Goal: Information Seeking & Learning: Learn about a topic

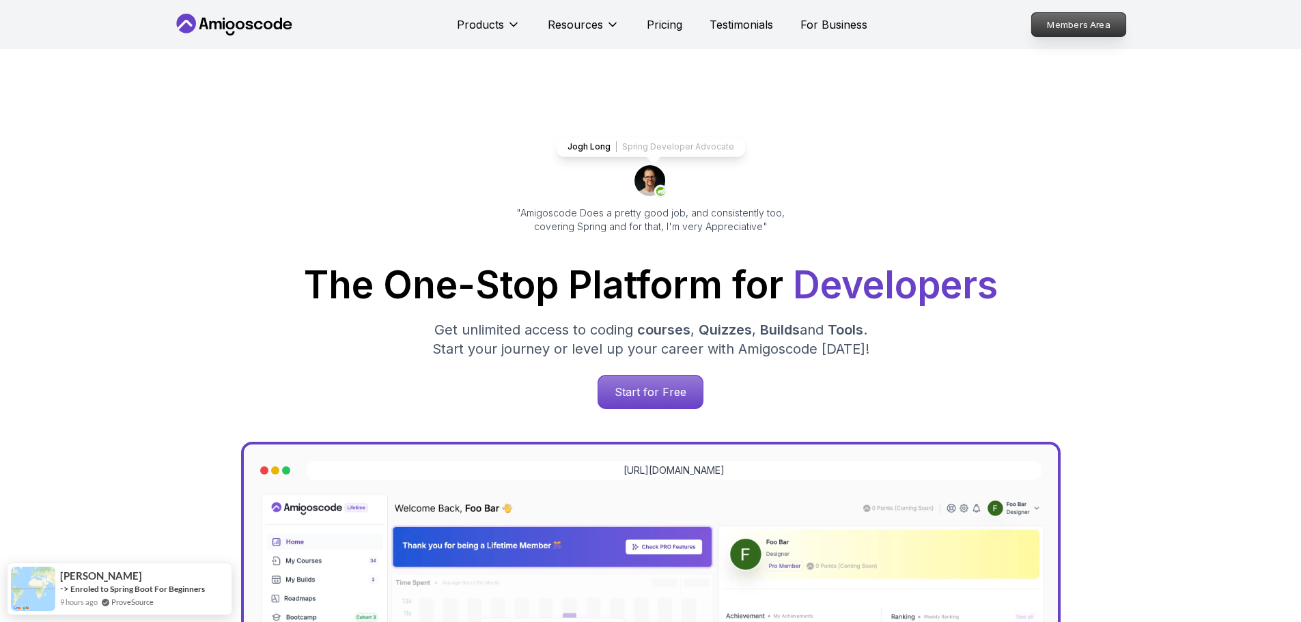
click at [1098, 29] on p "Members Area" at bounding box center [1079, 24] width 94 height 23
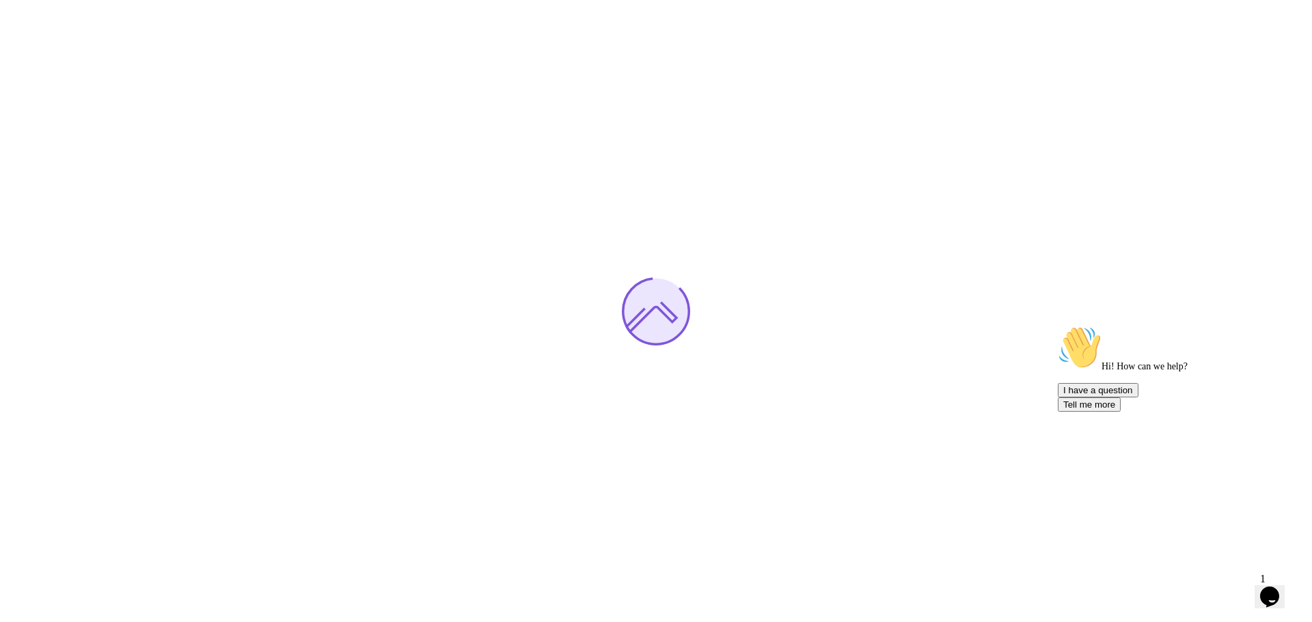
click at [1280, 593] on div "Opens Chat This icon Opens the chat window." at bounding box center [1269, 597] width 22 height 22
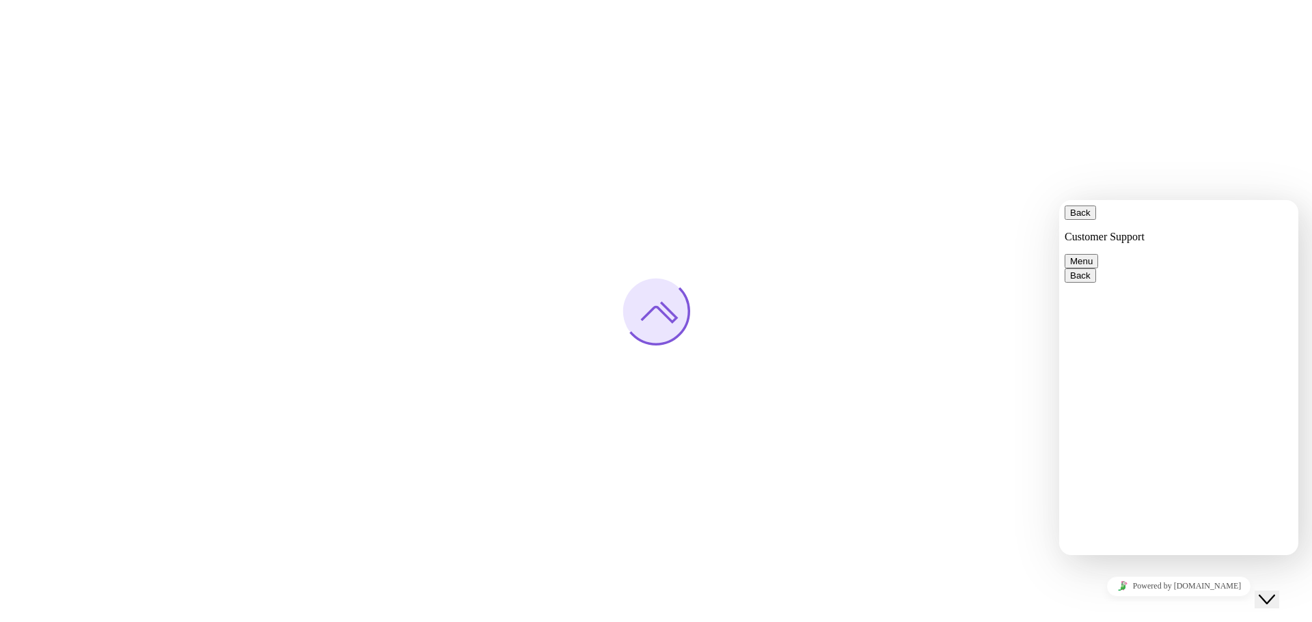
click at [1275, 592] on div "Close Chat This icon closes the chat window." at bounding box center [1266, 600] width 16 height 16
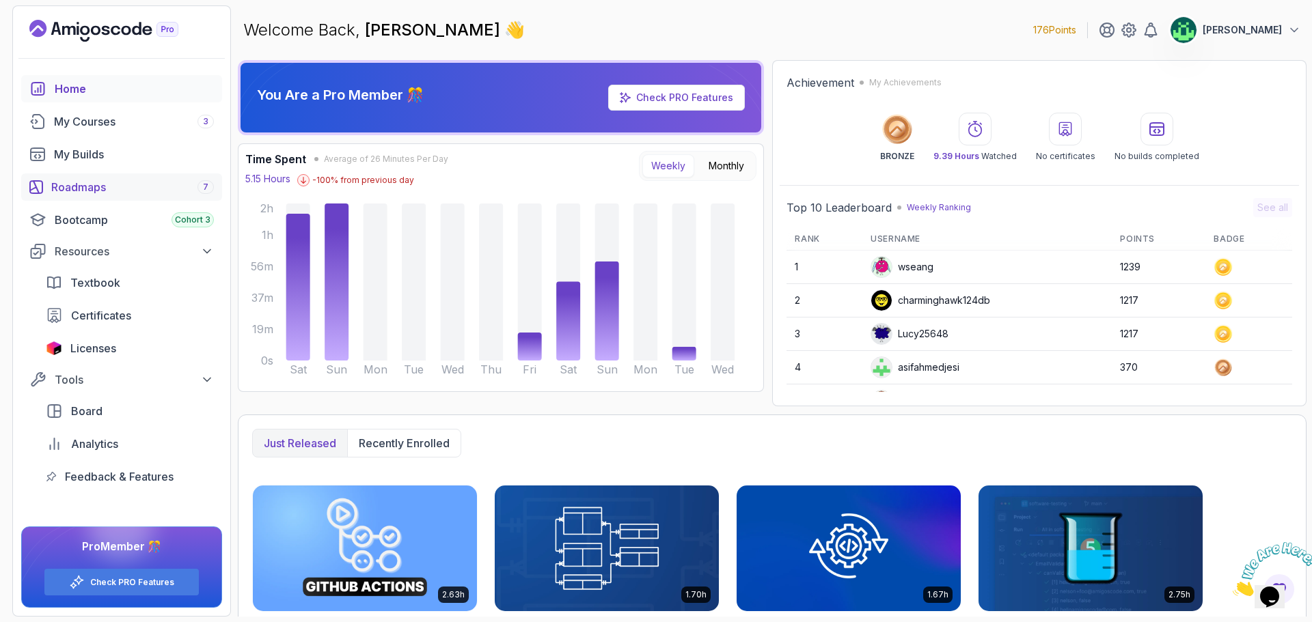
click at [161, 184] on div "Roadmaps 7" at bounding box center [132, 187] width 163 height 16
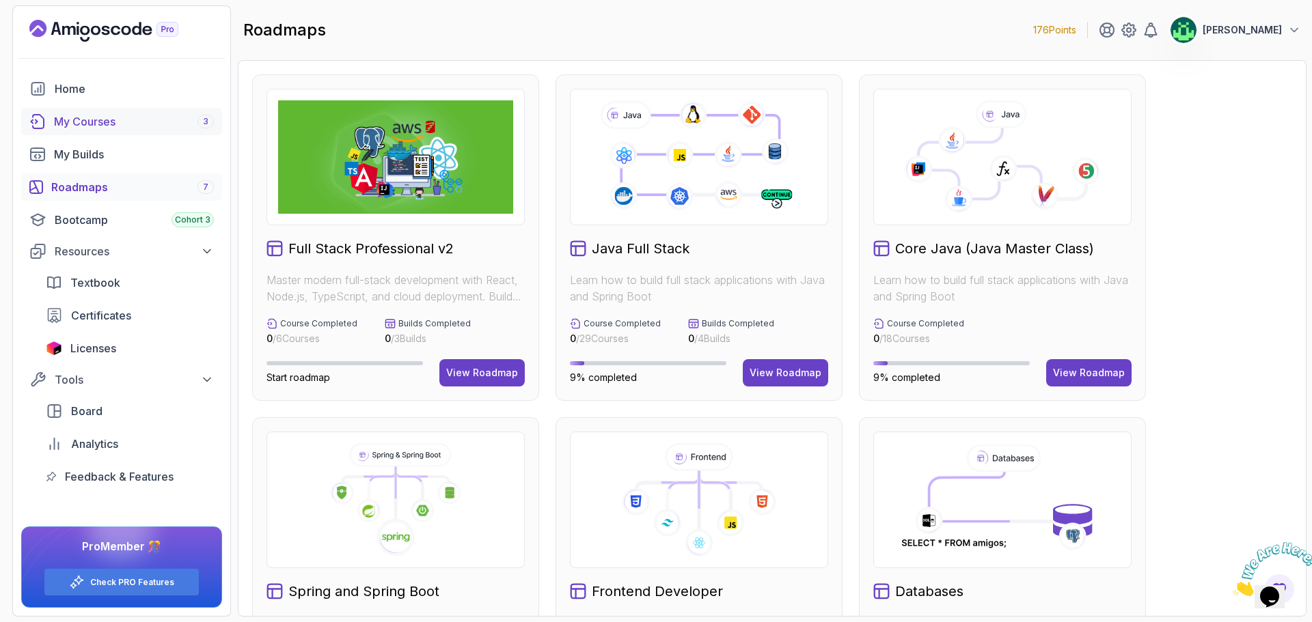
click at [145, 117] on div "My Courses 3" at bounding box center [134, 121] width 160 height 16
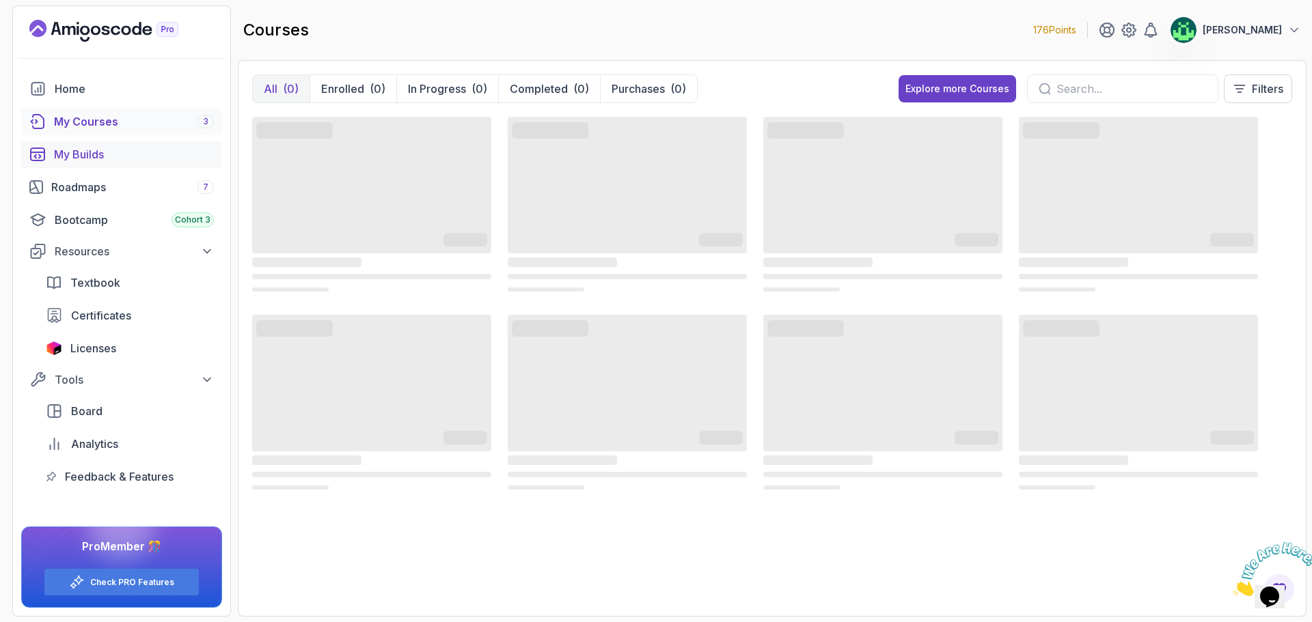
click at [122, 154] on div "My Builds" at bounding box center [134, 154] width 160 height 16
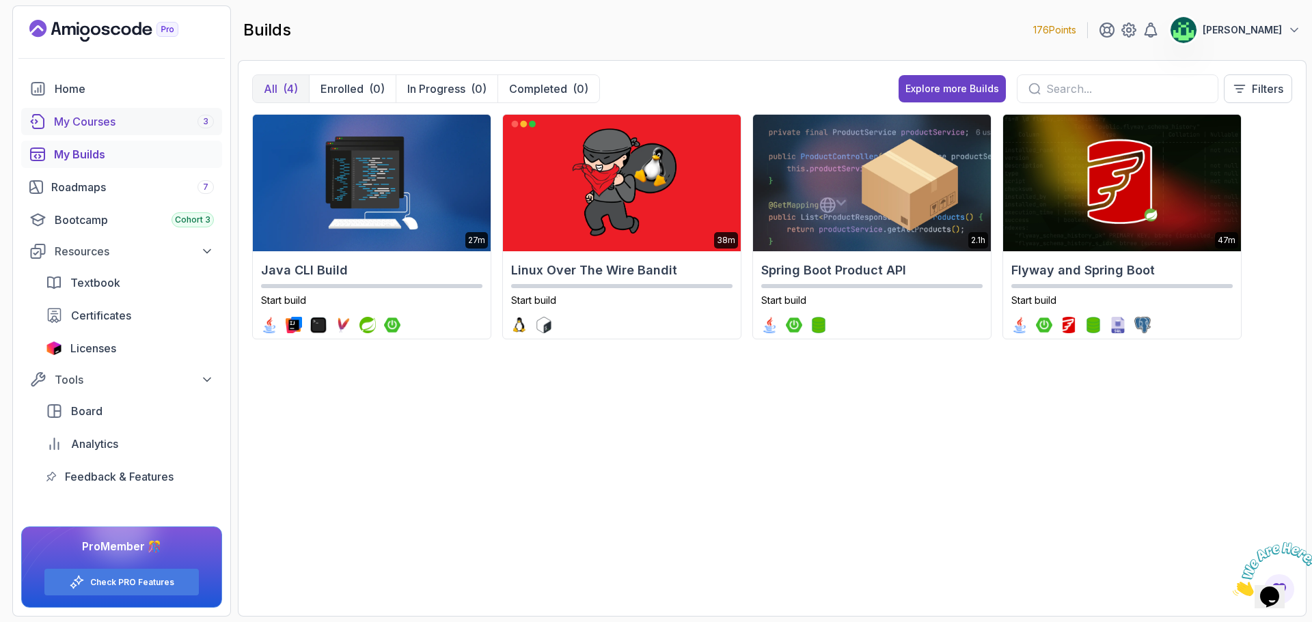
click at [132, 122] on div "My Courses 3" at bounding box center [134, 121] width 160 height 16
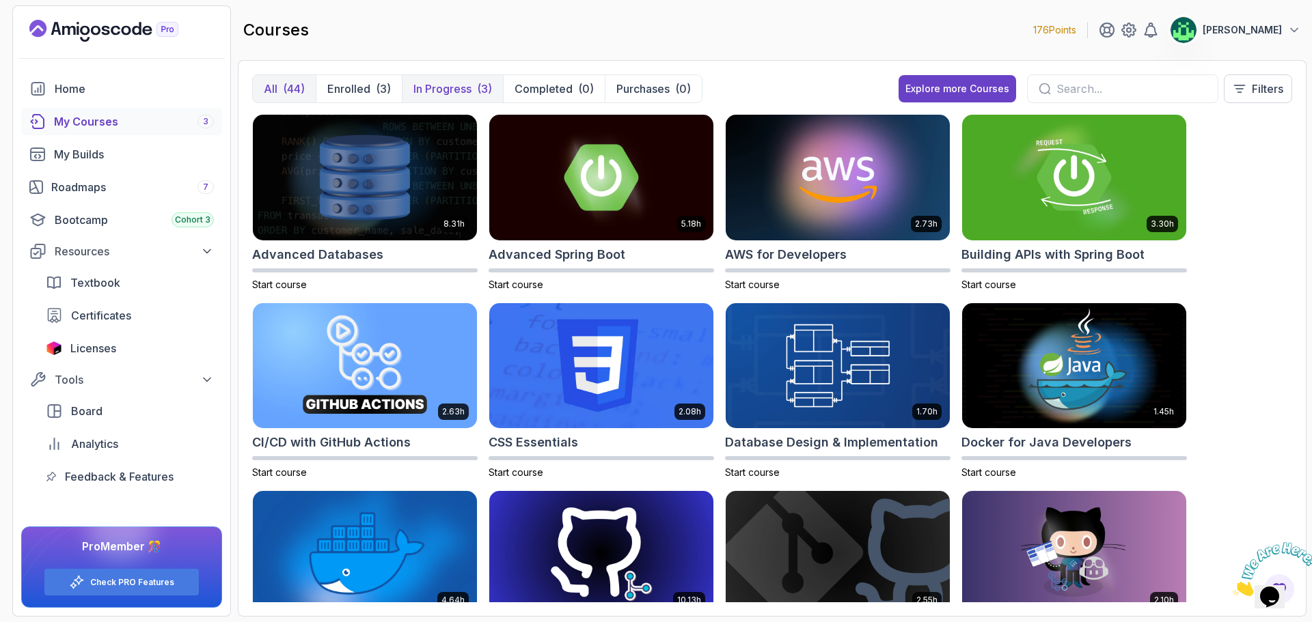
click at [478, 87] on div "(3)" at bounding box center [484, 89] width 15 height 16
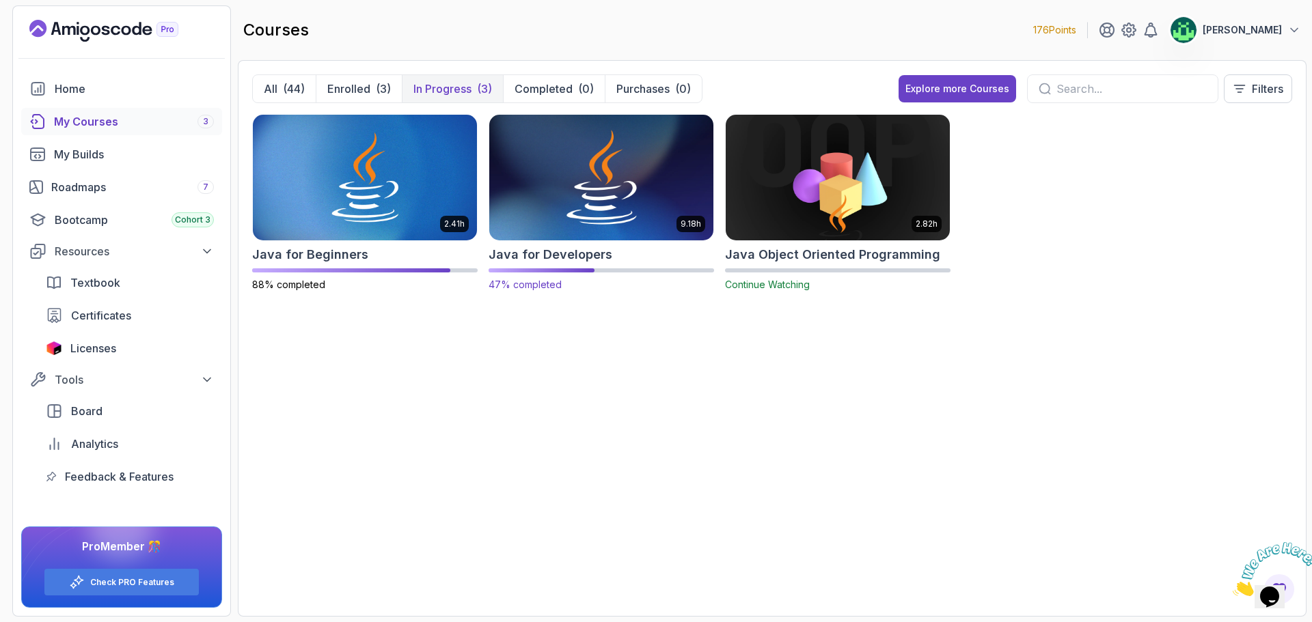
click at [600, 199] on img at bounding box center [601, 177] width 235 height 132
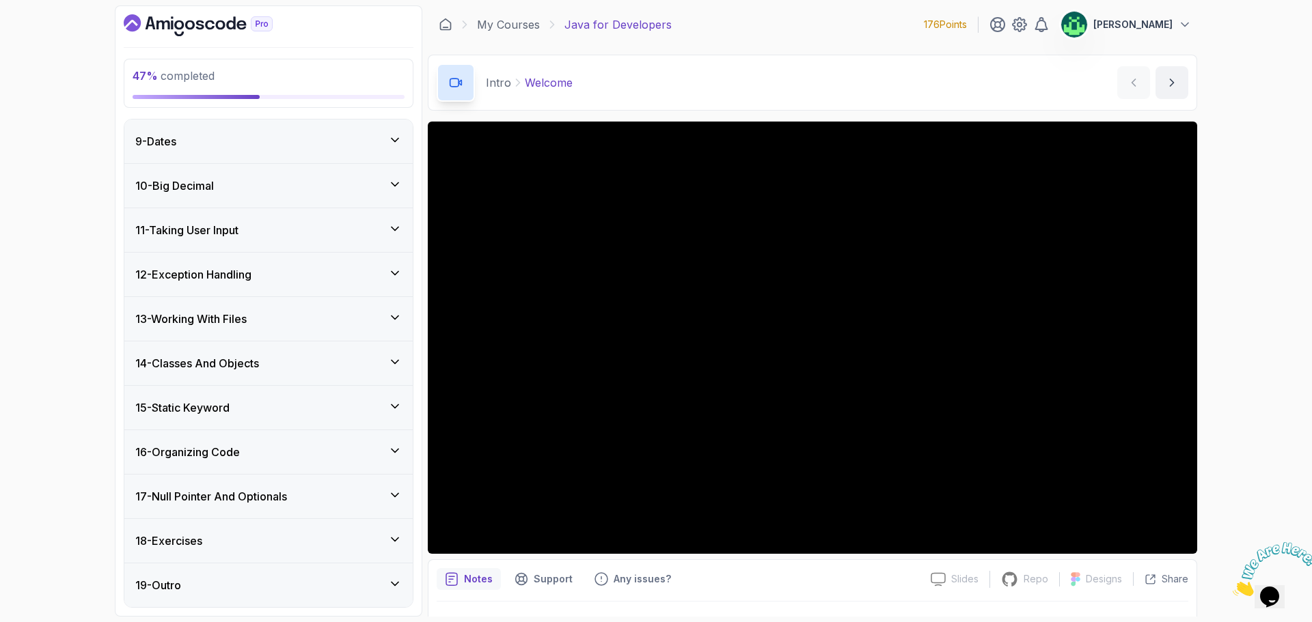
click at [300, 320] on div "13 - Working With Files" at bounding box center [268, 319] width 266 height 16
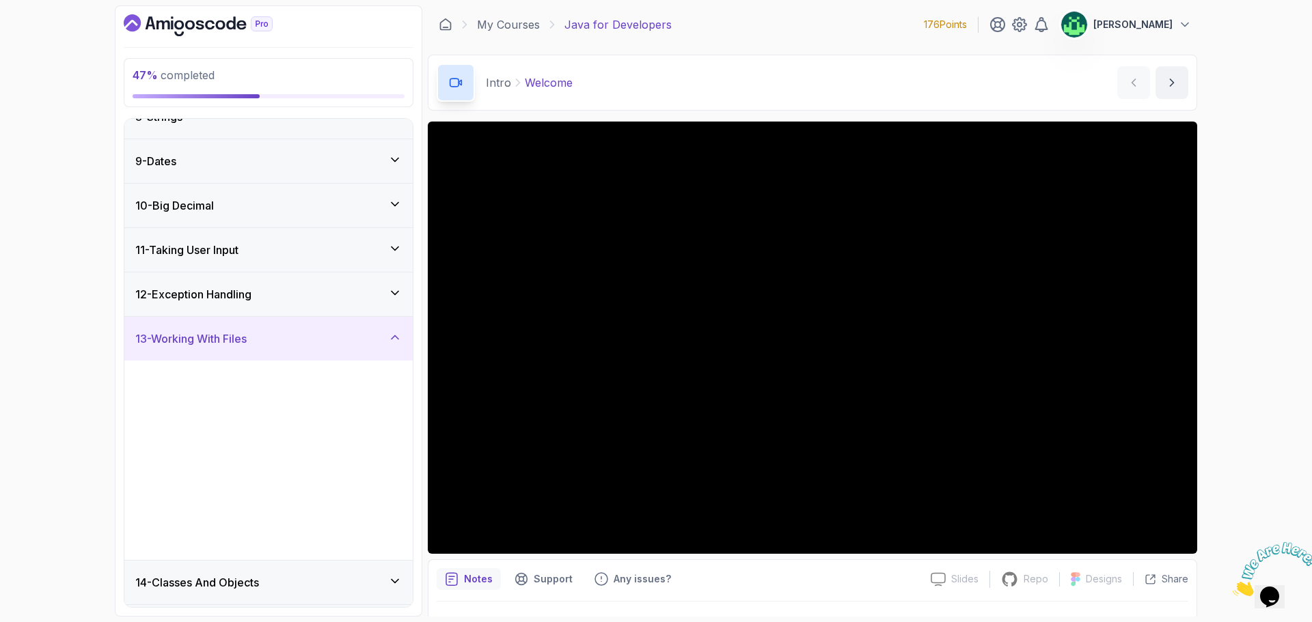
scroll to position [355, 0]
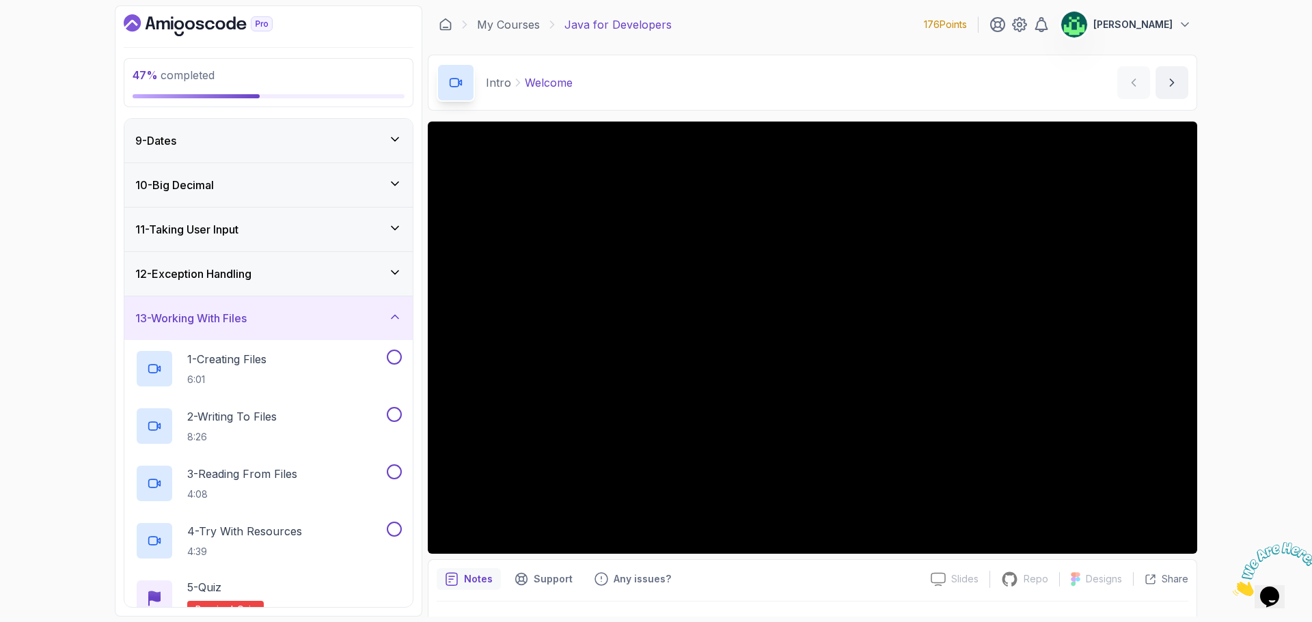
click at [300, 320] on div "13 - Working With Files" at bounding box center [268, 318] width 266 height 16
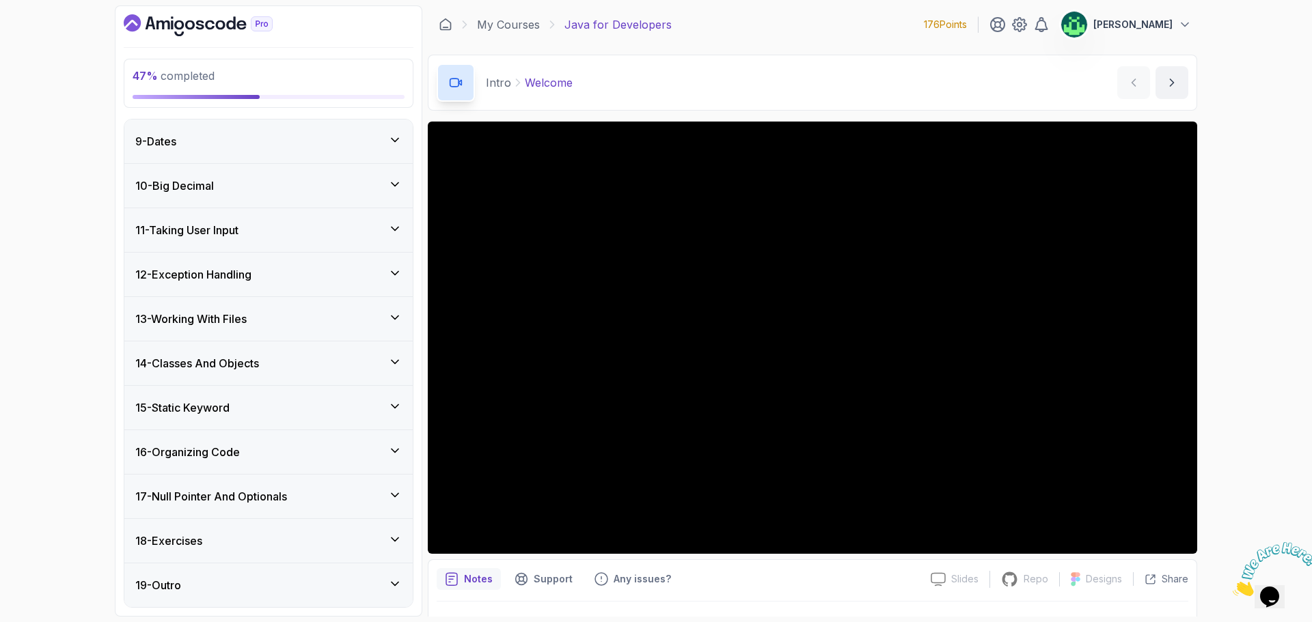
click at [259, 357] on h3 "14 - Classes And Objects" at bounding box center [197, 363] width 124 height 16
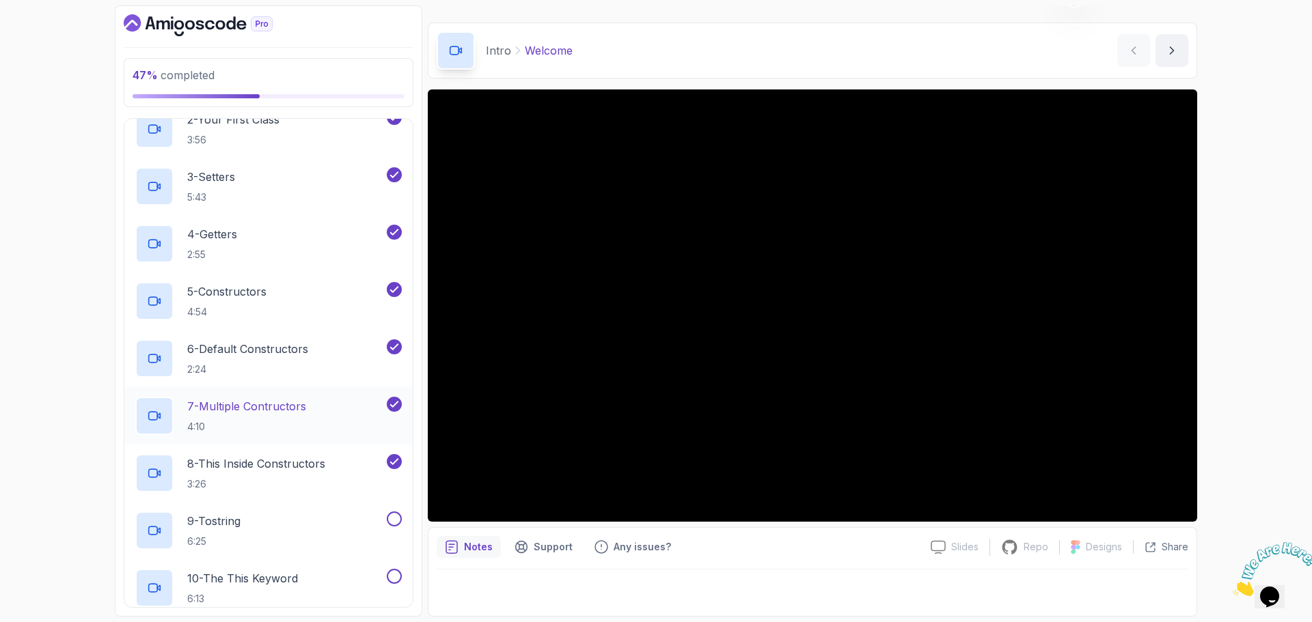
scroll to position [902, 0]
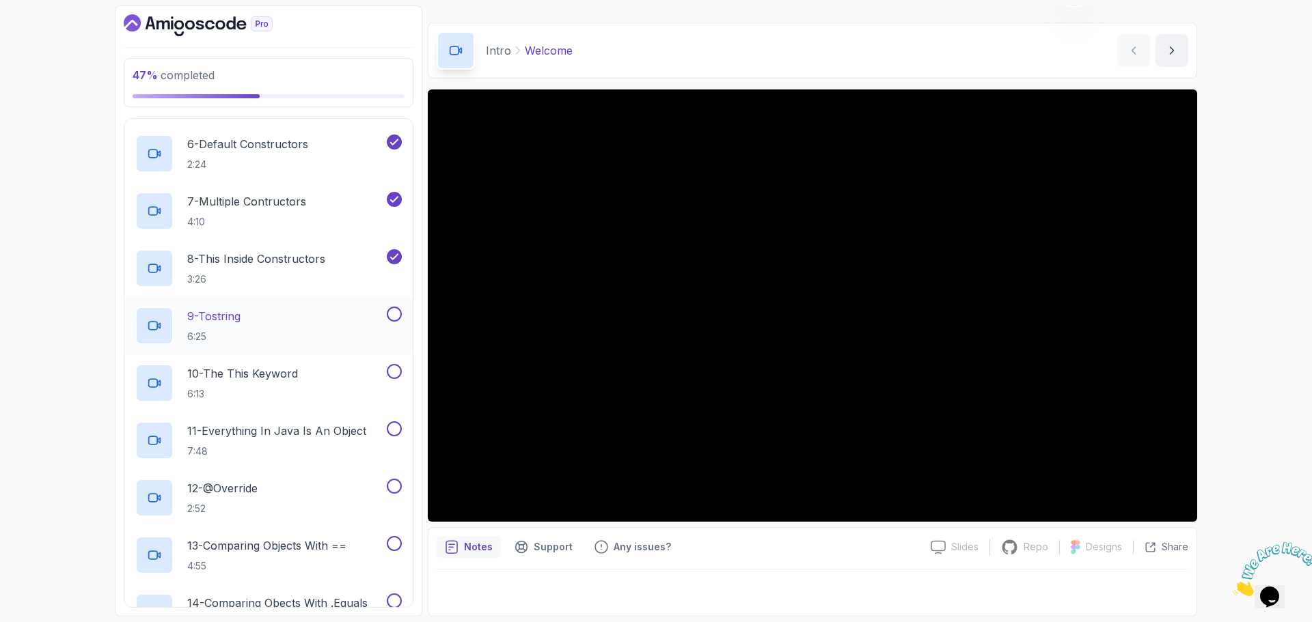
click at [307, 328] on div "9 - Tostring 6:25" at bounding box center [259, 326] width 249 height 38
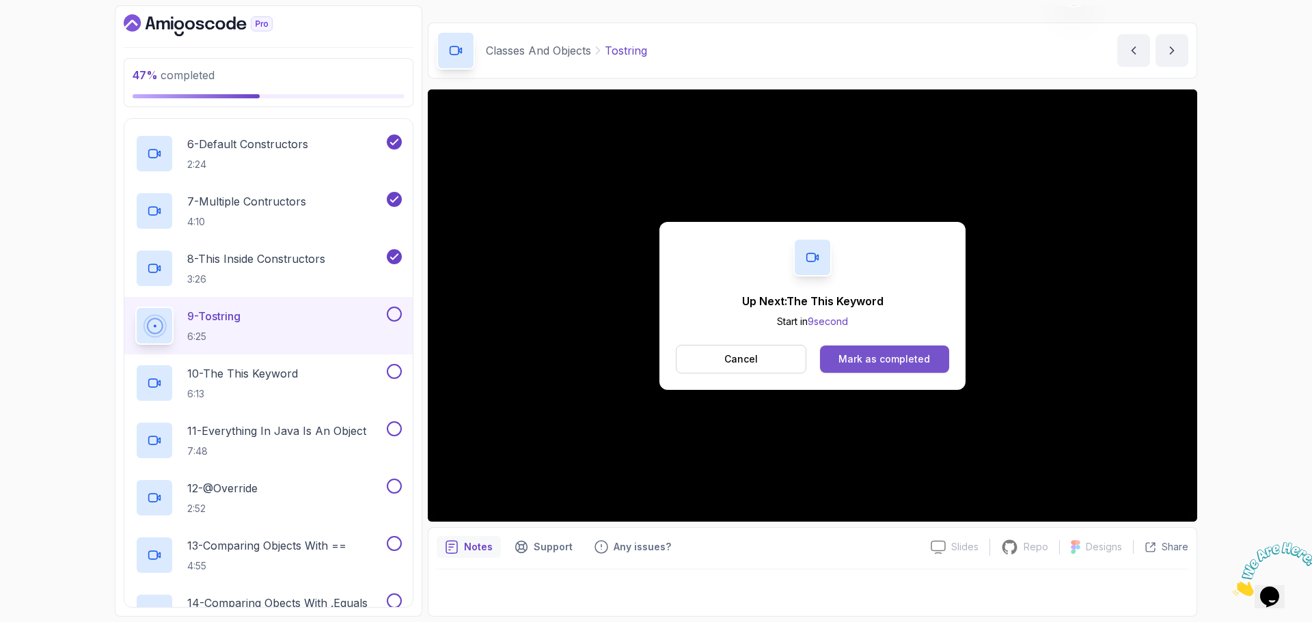
click at [891, 357] on div "Mark as completed" at bounding box center [884, 359] width 92 height 14
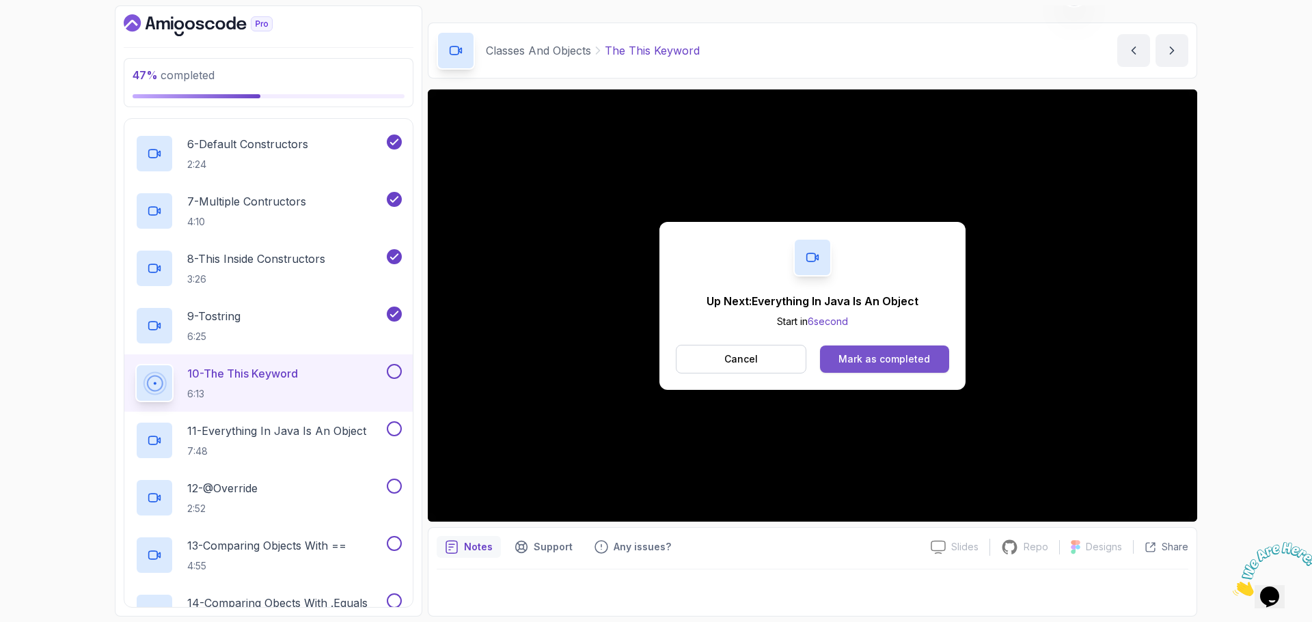
click at [906, 362] on div "Mark as completed" at bounding box center [884, 359] width 92 height 14
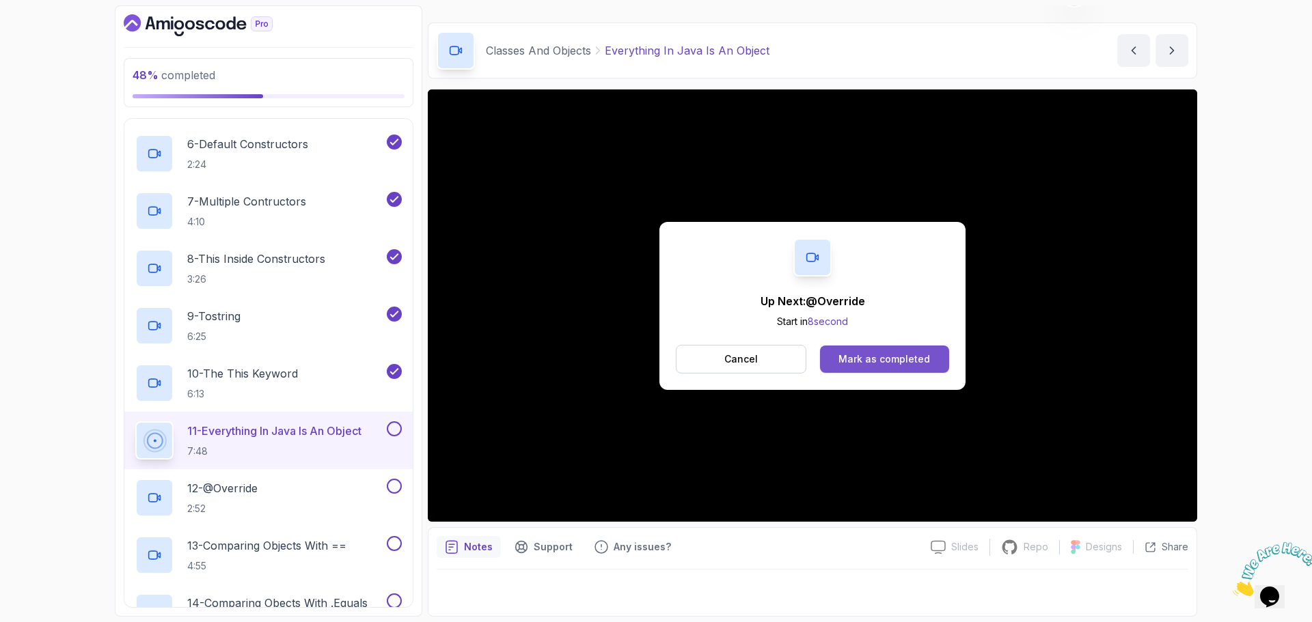
click at [903, 361] on div "Mark as completed" at bounding box center [884, 359] width 92 height 14
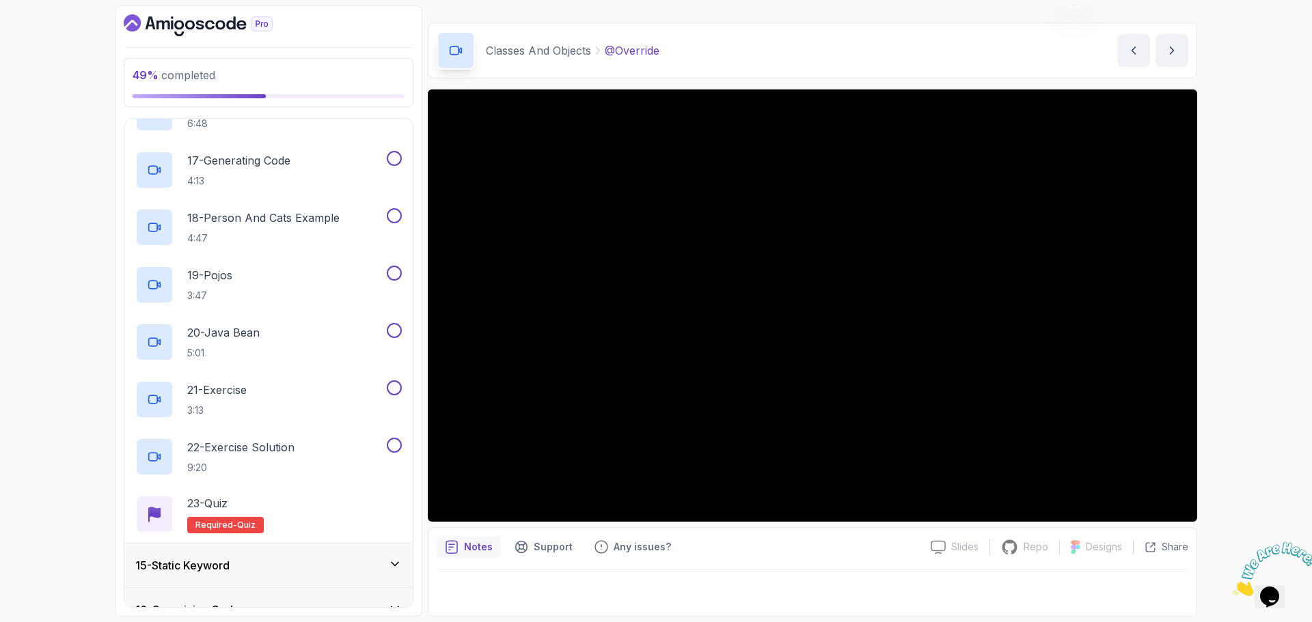
scroll to position [1674, 0]
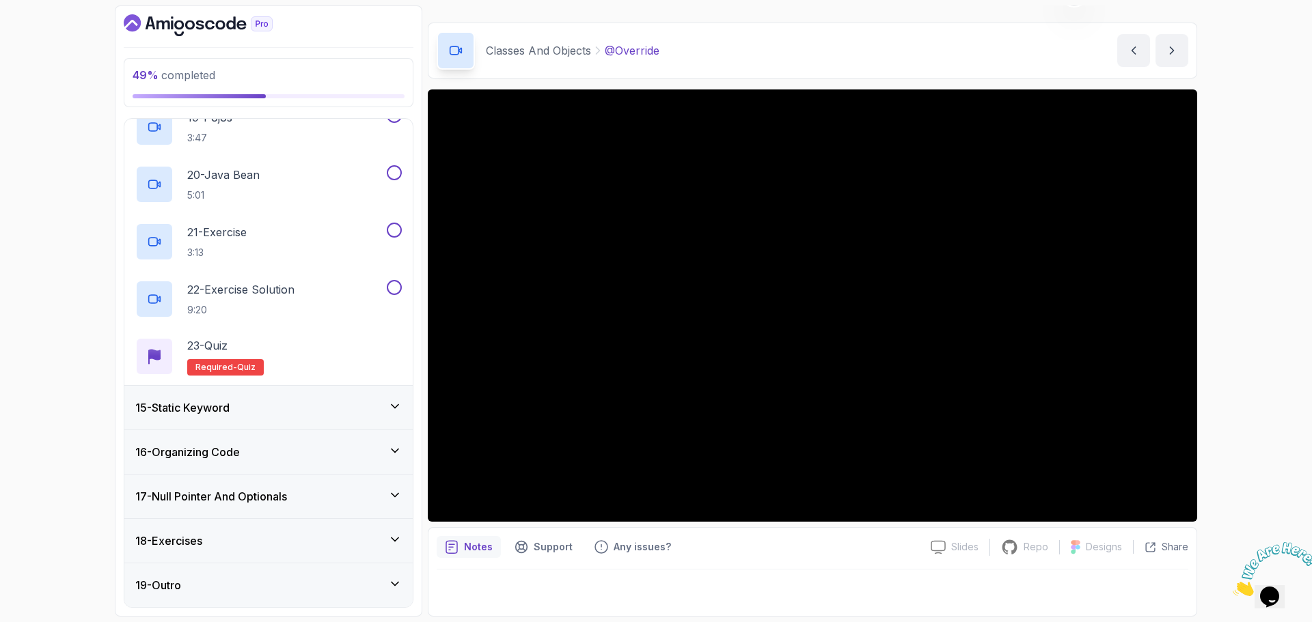
click at [333, 533] on div "18 - Exercises" at bounding box center [268, 541] width 266 height 16
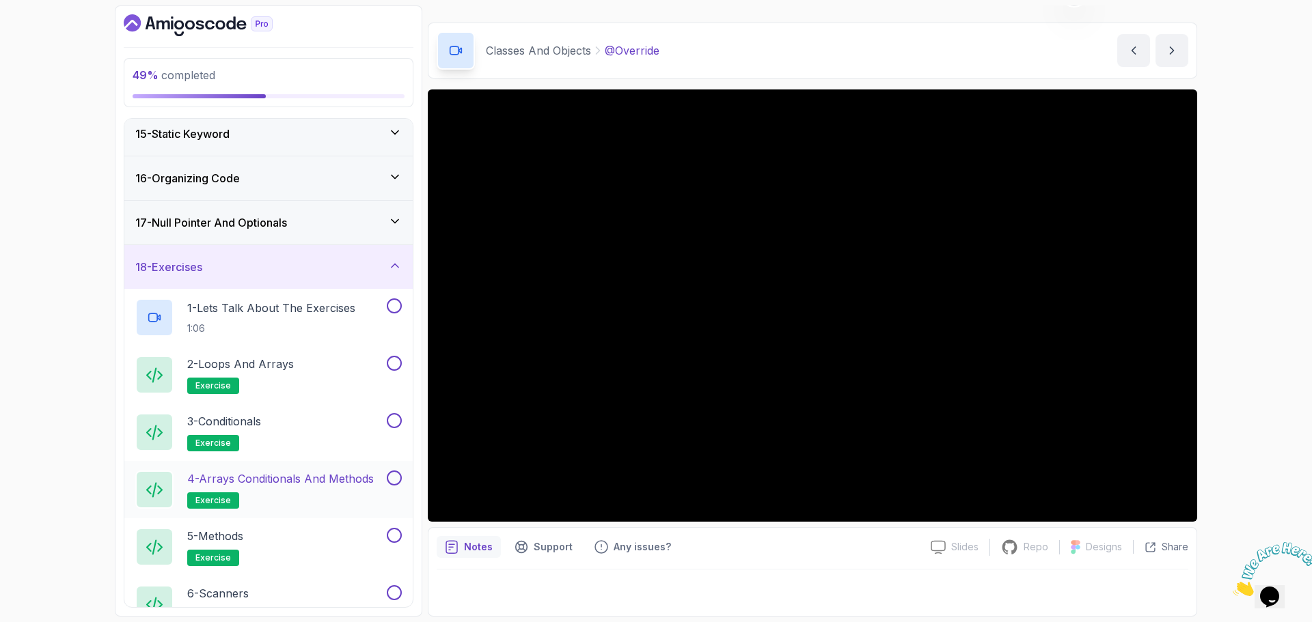
scroll to position [492, 0]
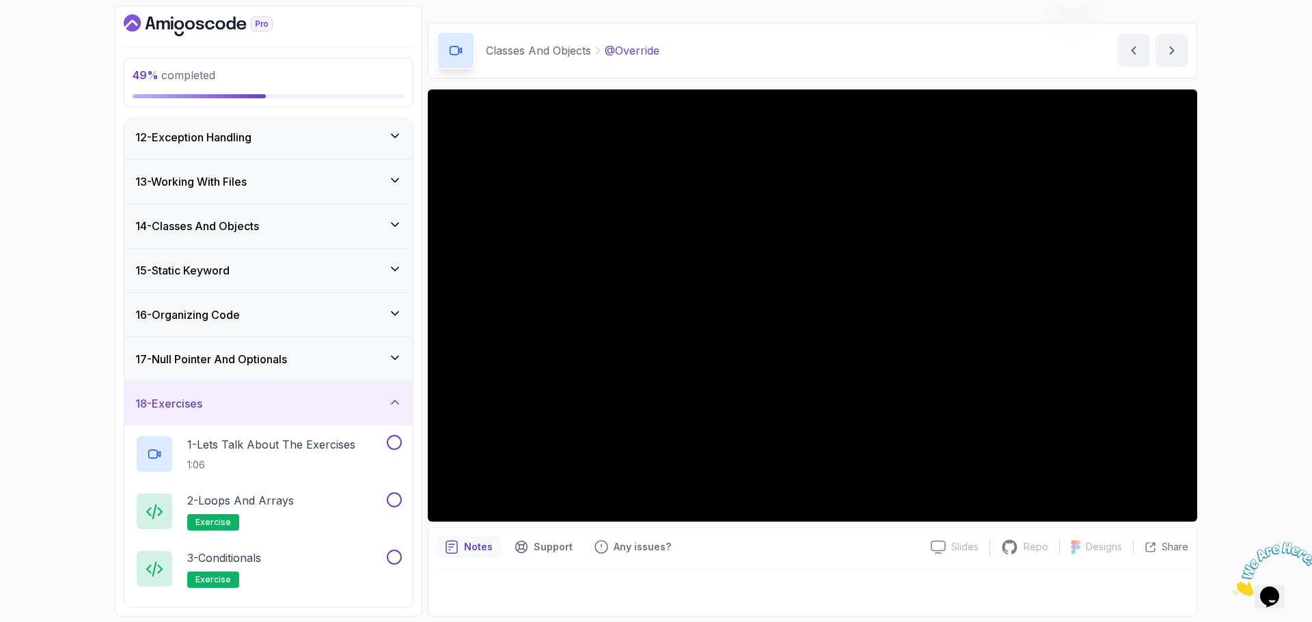
click at [320, 365] on div "17 - Null Pointer And Optionals" at bounding box center [268, 359] width 266 height 16
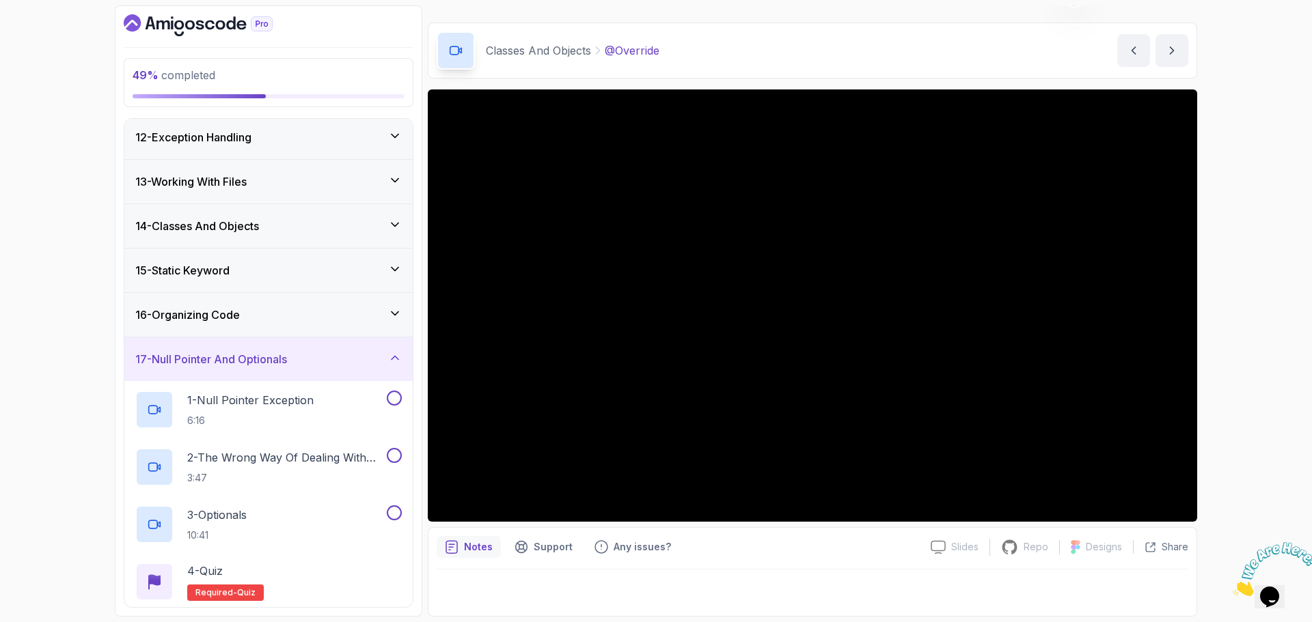
click at [320, 365] on div "17 - Null Pointer And Optionals" at bounding box center [268, 359] width 266 height 16
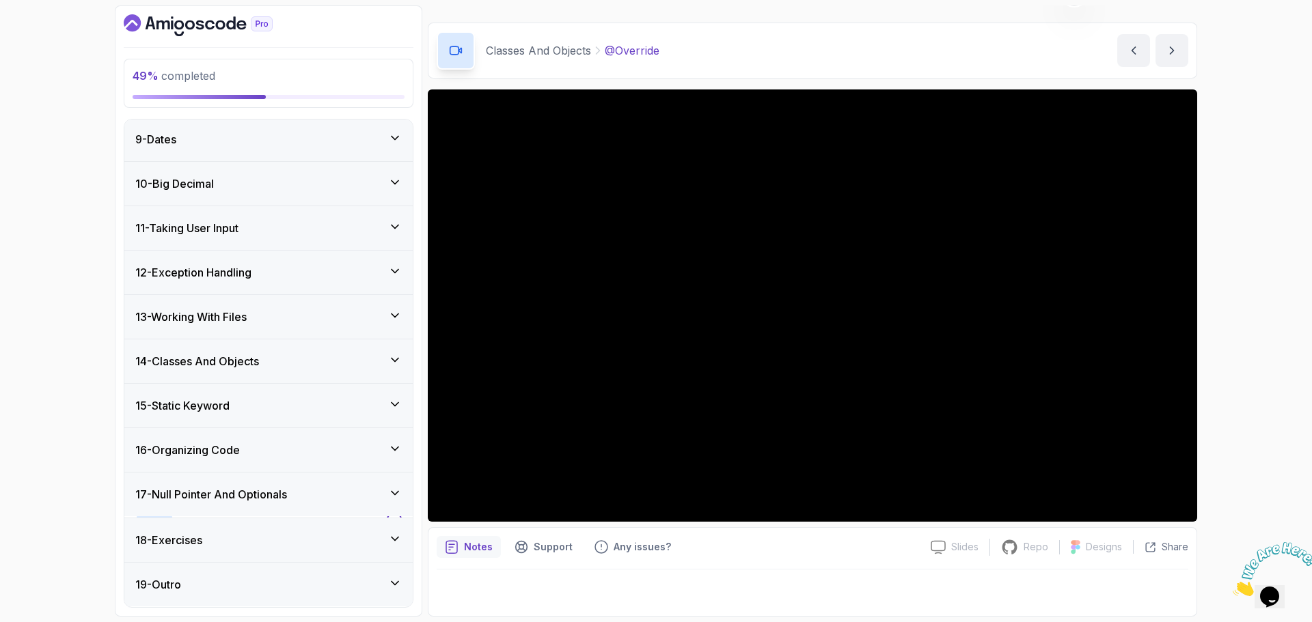
scroll to position [355, 0]
click at [347, 362] on div "14 - Classes And Objects" at bounding box center [268, 363] width 266 height 16
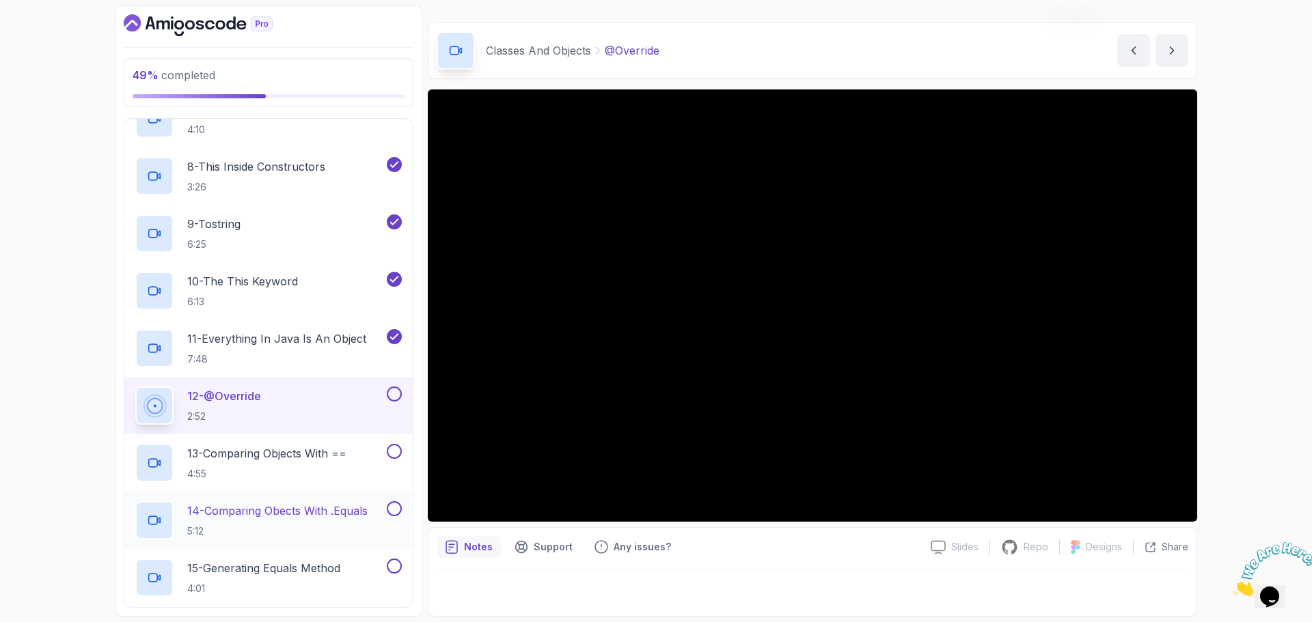
scroll to position [1038, 0]
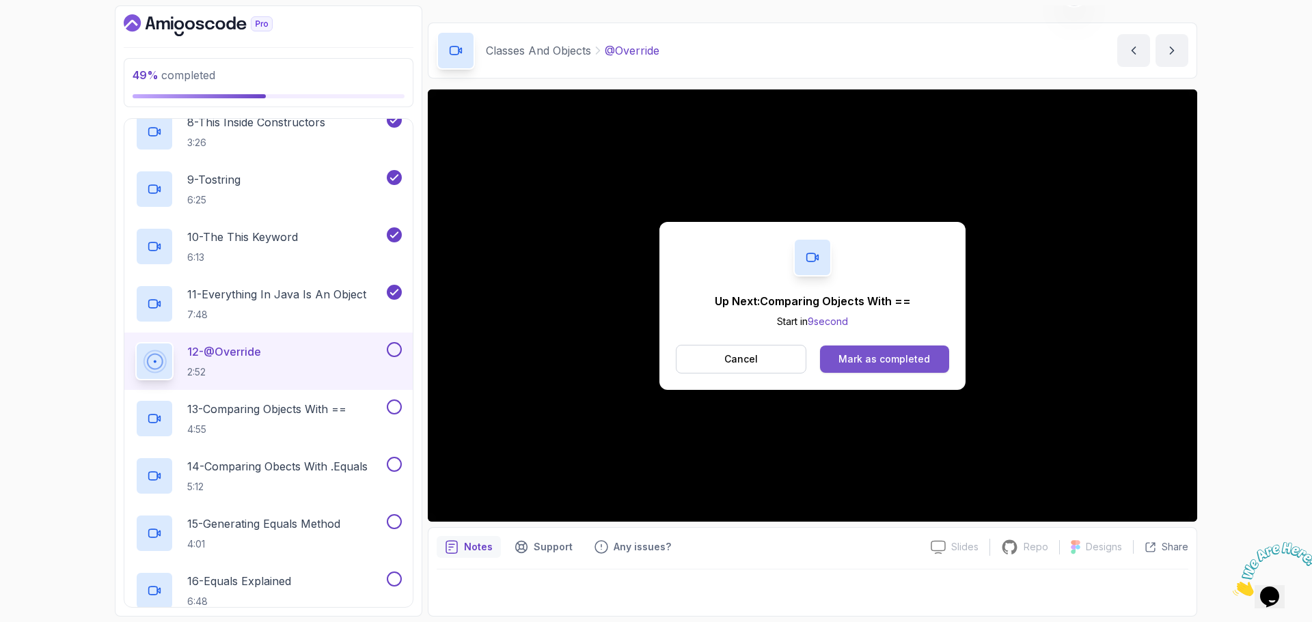
click at [928, 364] on div "Mark as completed" at bounding box center [884, 359] width 92 height 14
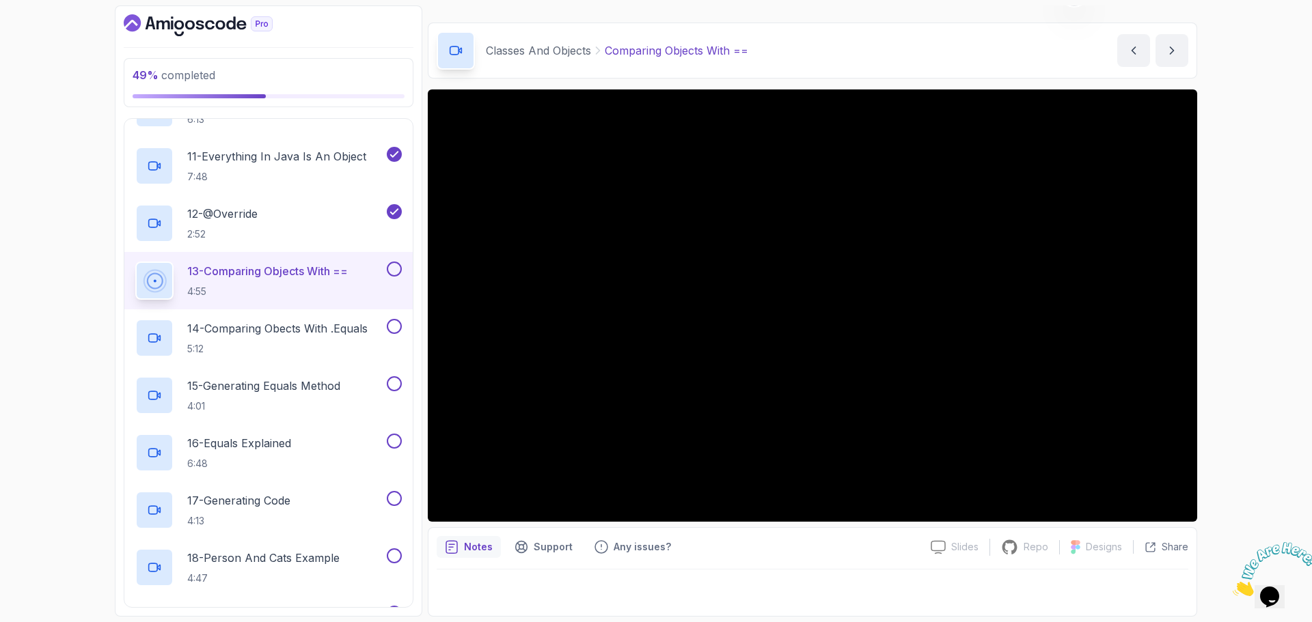
scroll to position [1175, 0]
click at [354, 333] on p "14 - Comparing Obects With .Equals" at bounding box center [277, 330] width 180 height 16
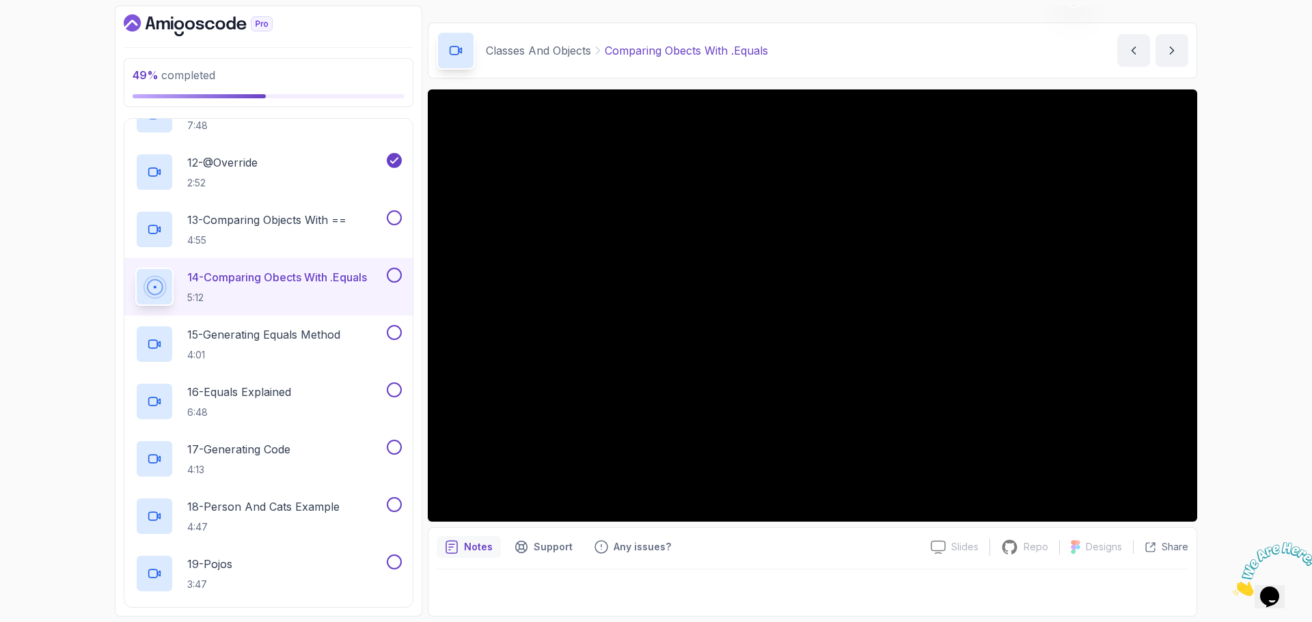
scroll to position [1243, 0]
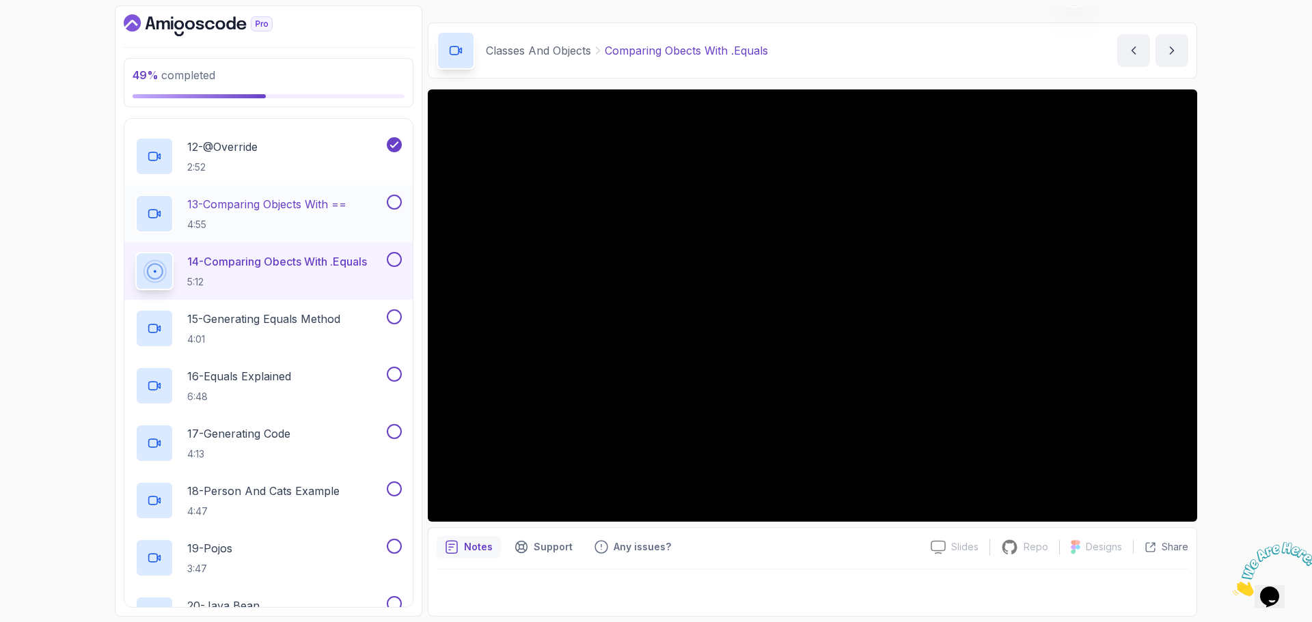
click at [305, 208] on p "13 - Comparing Objects With ==" at bounding box center [266, 204] width 159 height 16
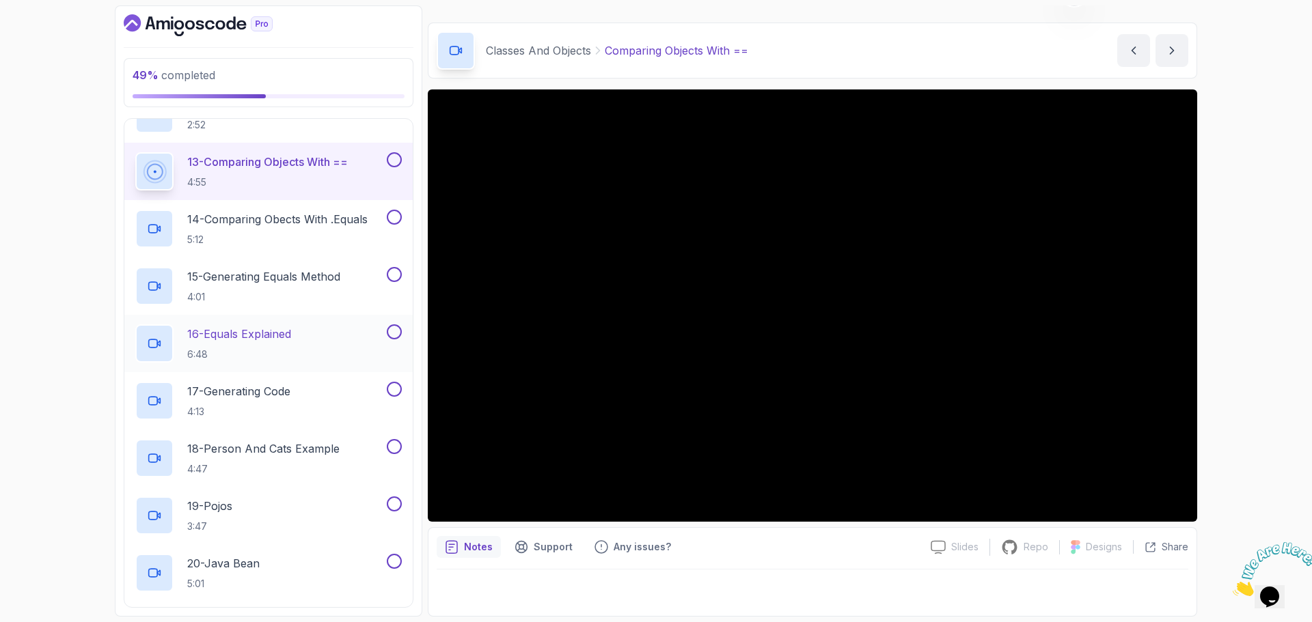
scroll to position [1175, 0]
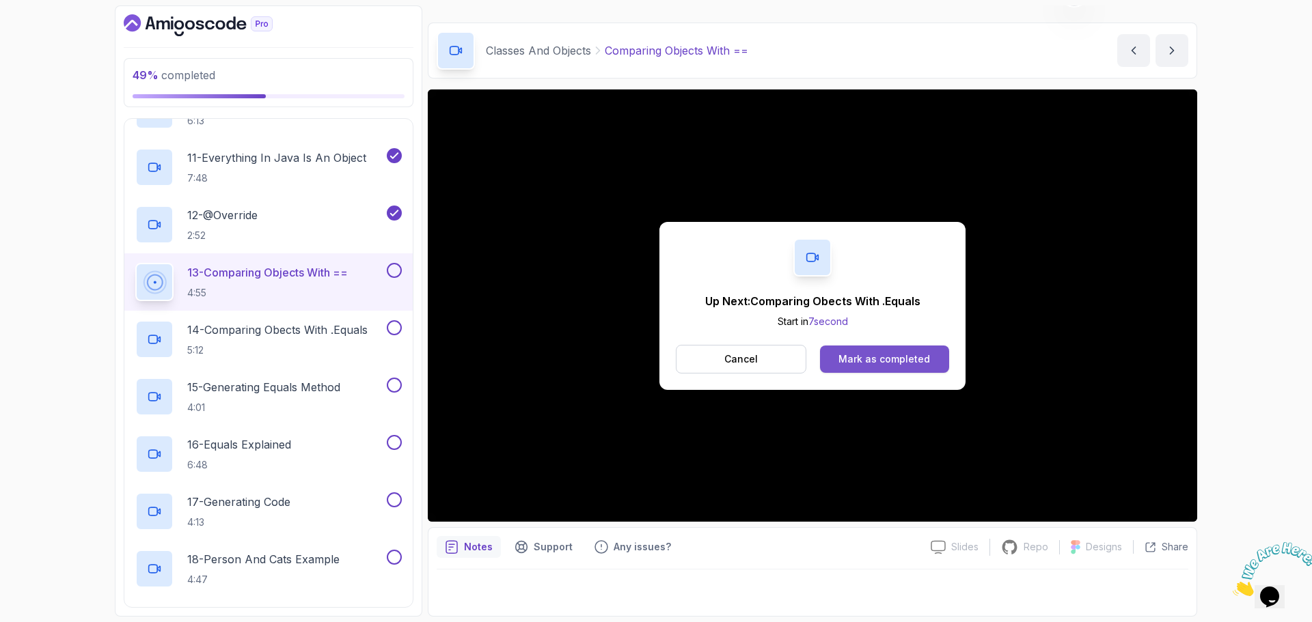
click at [856, 354] on div "Mark as completed" at bounding box center [884, 359] width 92 height 14
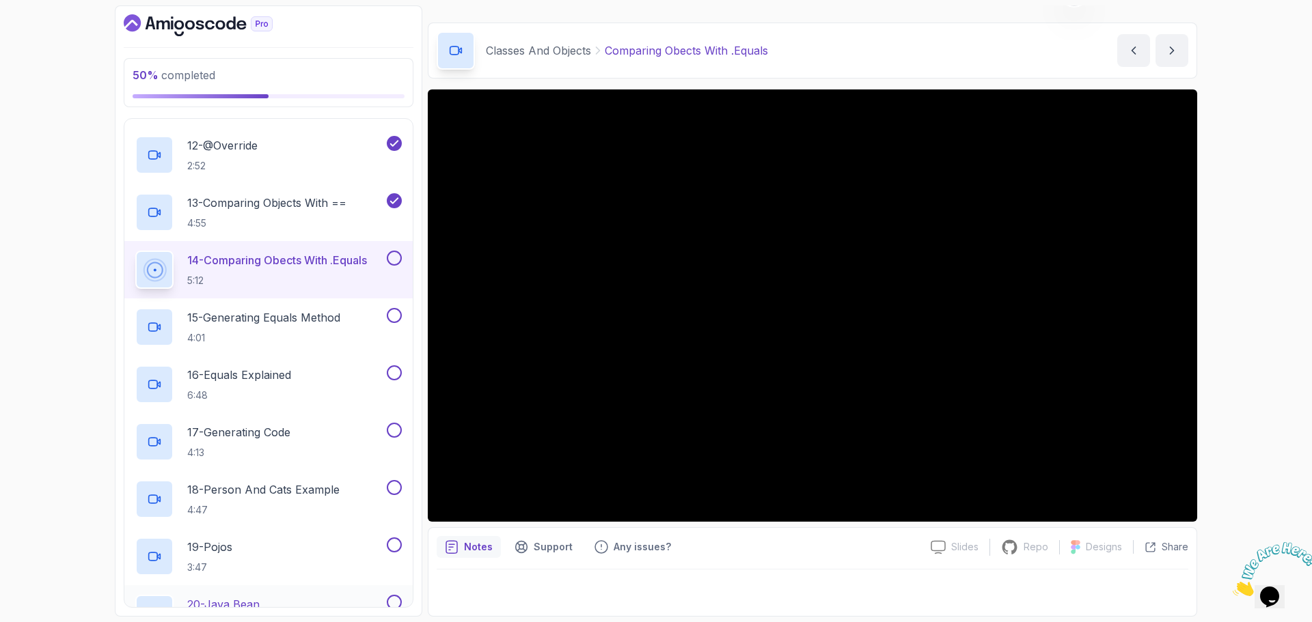
scroll to position [1243, 0]
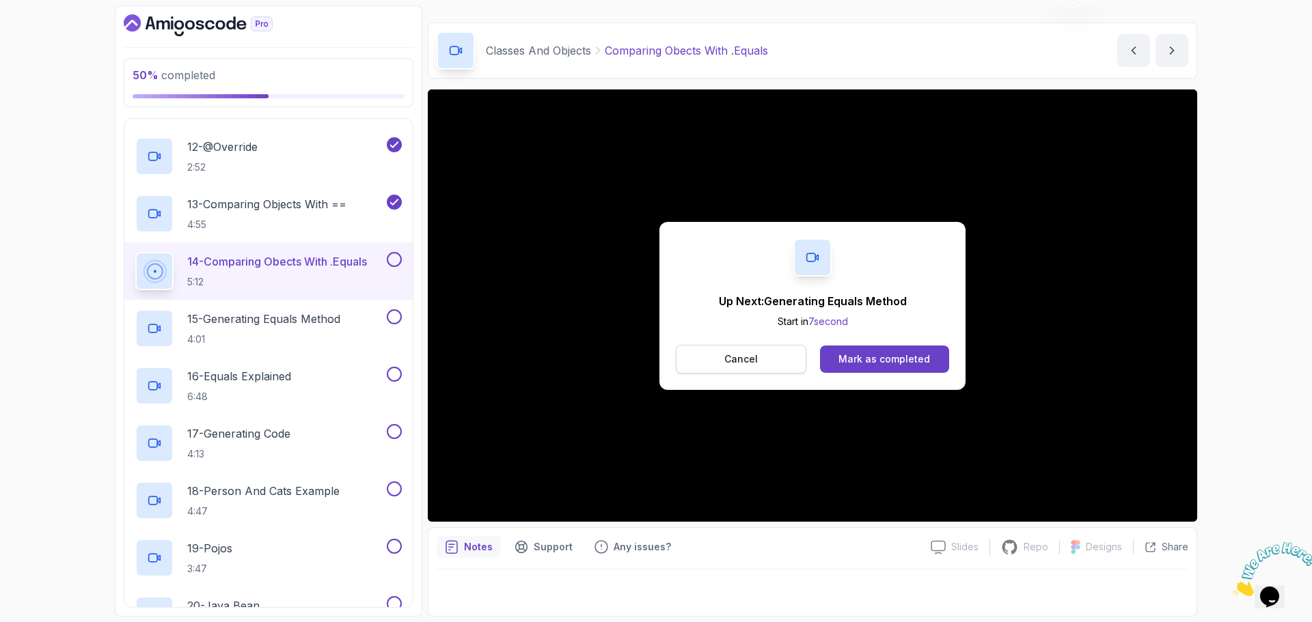
click at [758, 360] on button "Cancel" at bounding box center [741, 359] width 130 height 29
click at [929, 353] on button "Mark as completed" at bounding box center [884, 359] width 129 height 27
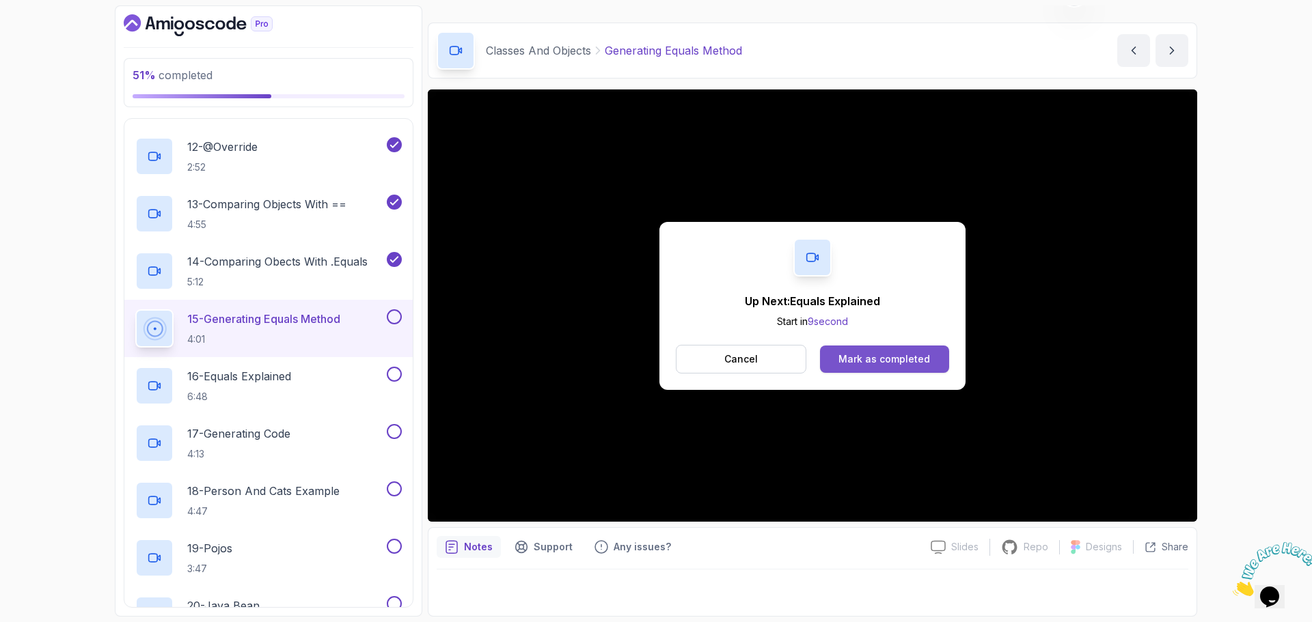
click at [901, 363] on div "Mark as completed" at bounding box center [884, 359] width 92 height 14
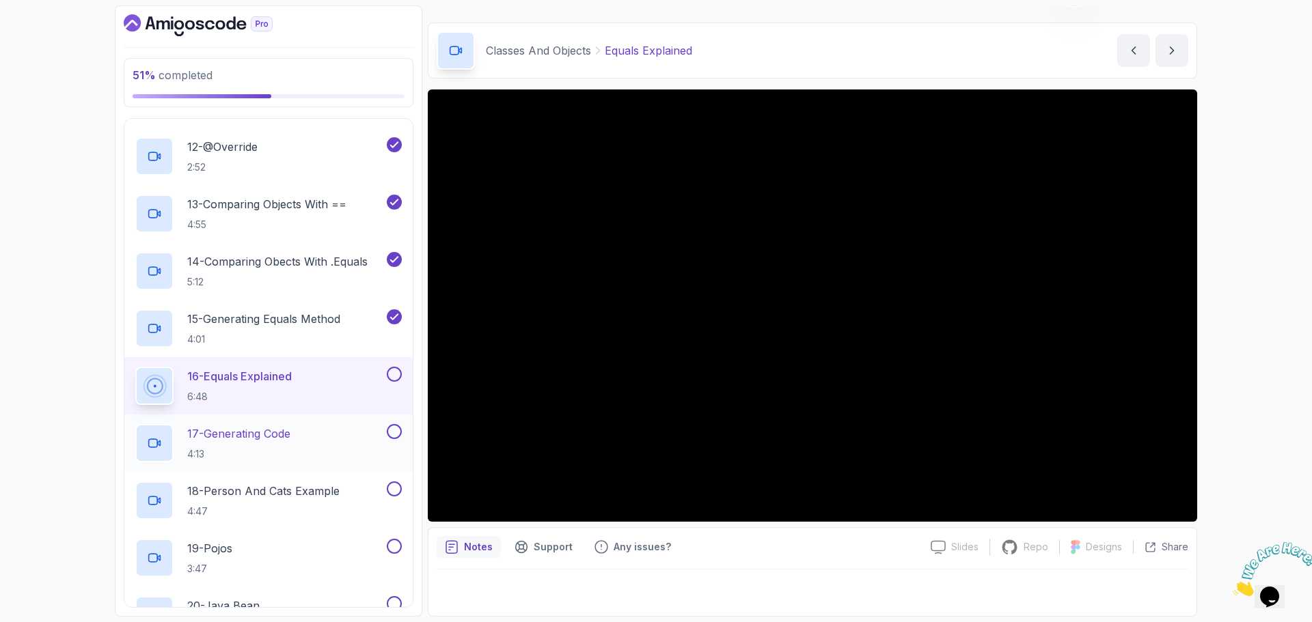
click at [326, 444] on div "17 - Generating Code 4:13" at bounding box center [259, 443] width 249 height 38
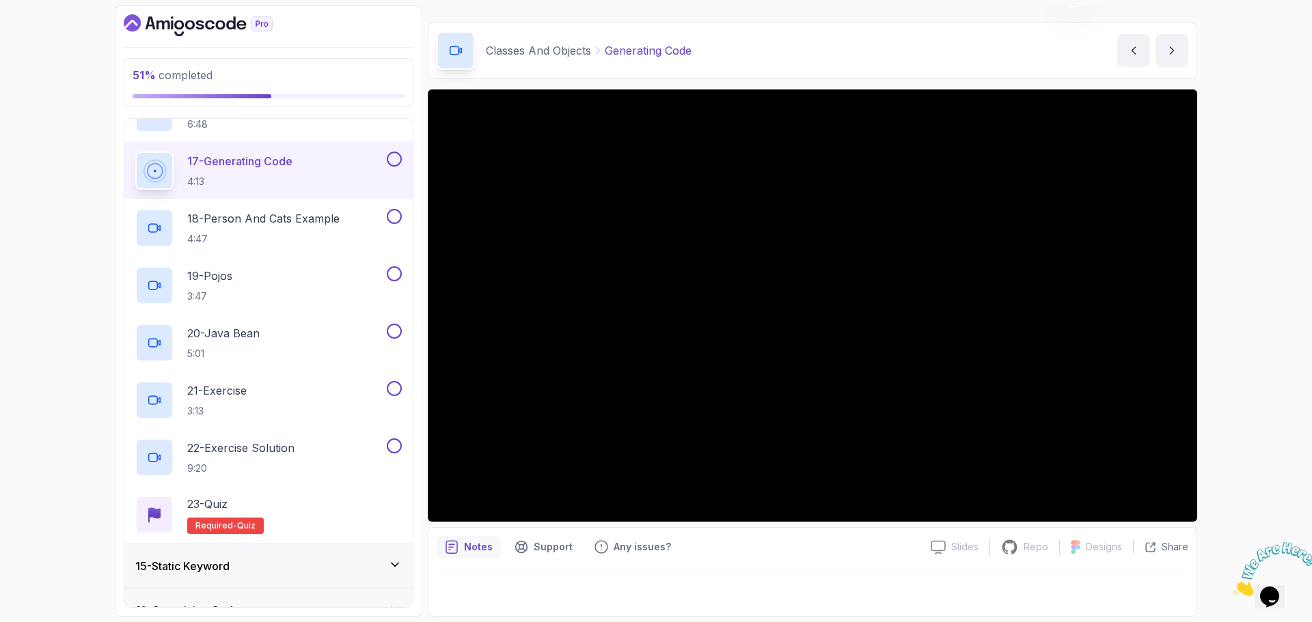
scroll to position [1517, 0]
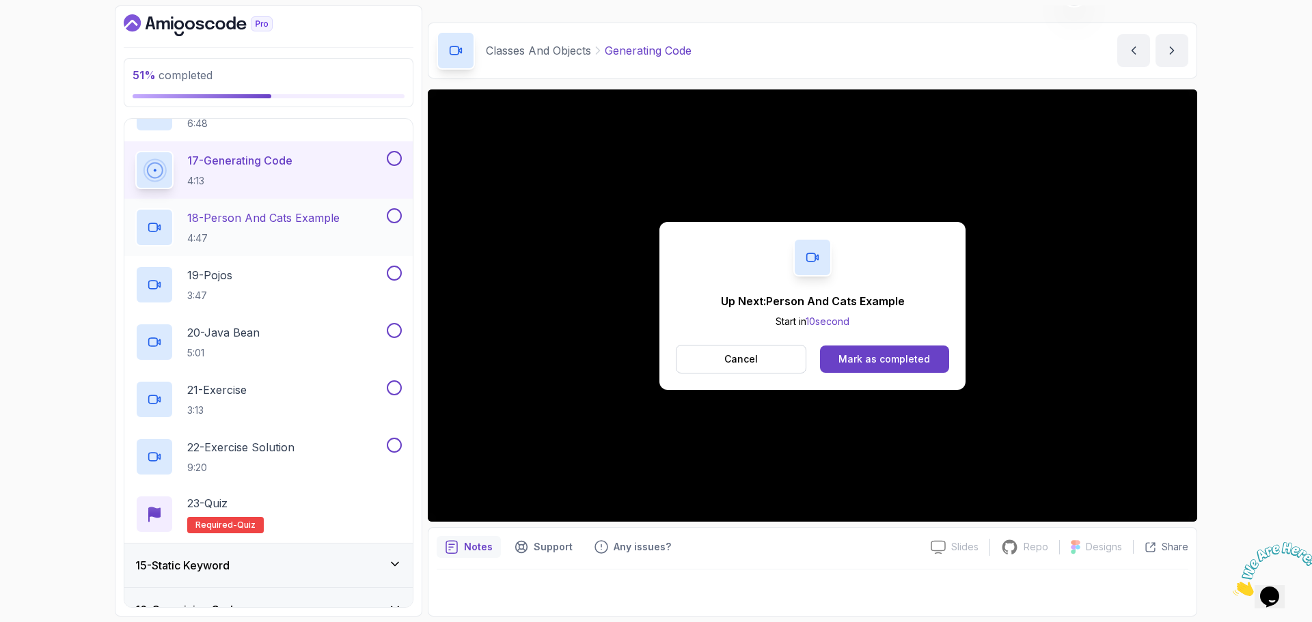
click at [255, 224] on p "18 - Person And Cats Example" at bounding box center [263, 218] width 152 height 16
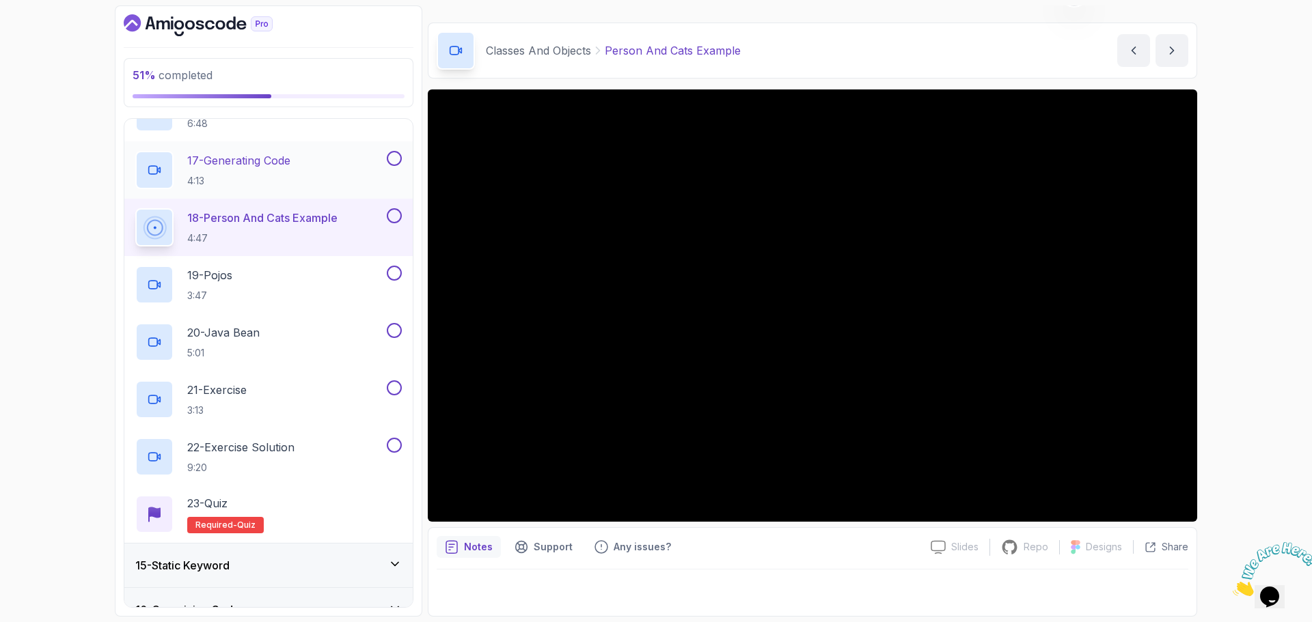
click at [290, 159] on p "17 - Generating Code" at bounding box center [238, 160] width 103 height 16
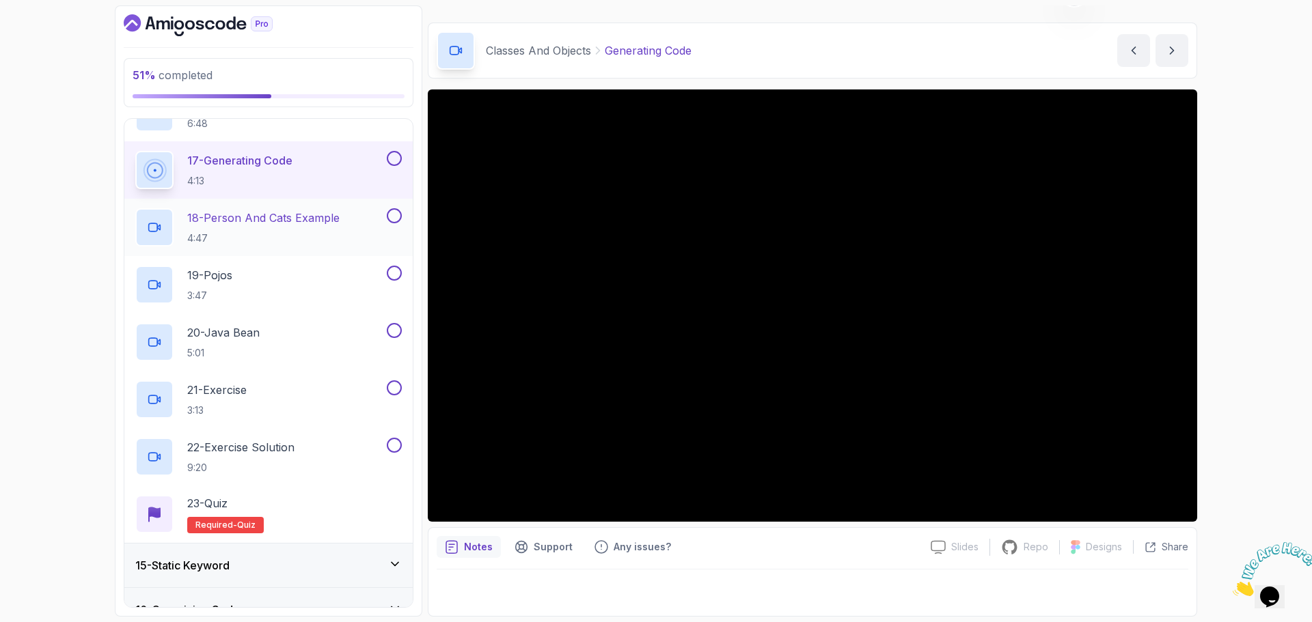
click at [252, 217] on p "18 - Person And Cats Example" at bounding box center [263, 218] width 152 height 16
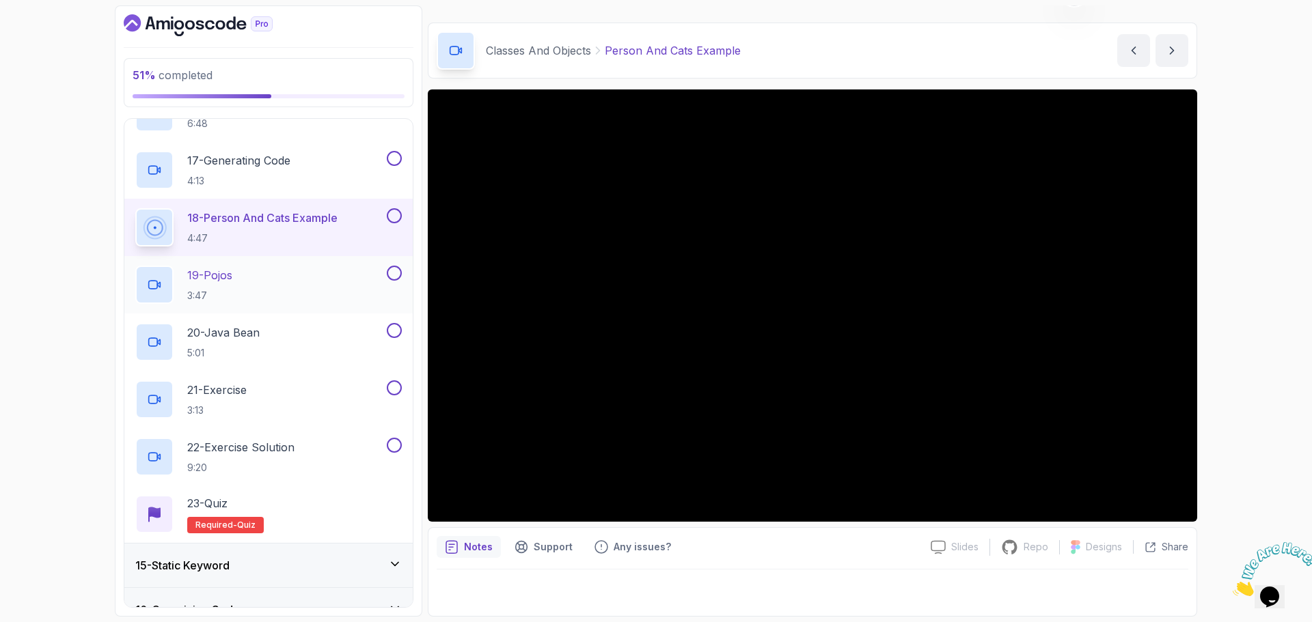
click at [224, 281] on p "19 - Pojos" at bounding box center [209, 275] width 45 height 16
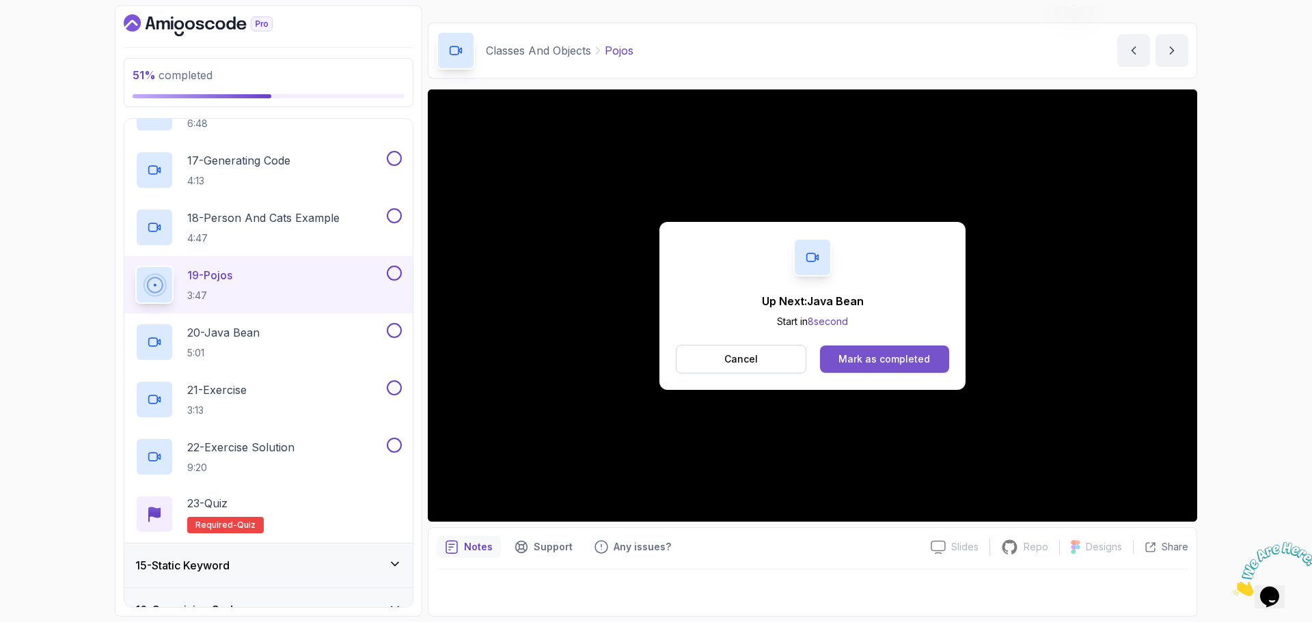
click at [889, 363] on div "Mark as completed" at bounding box center [884, 359] width 92 height 14
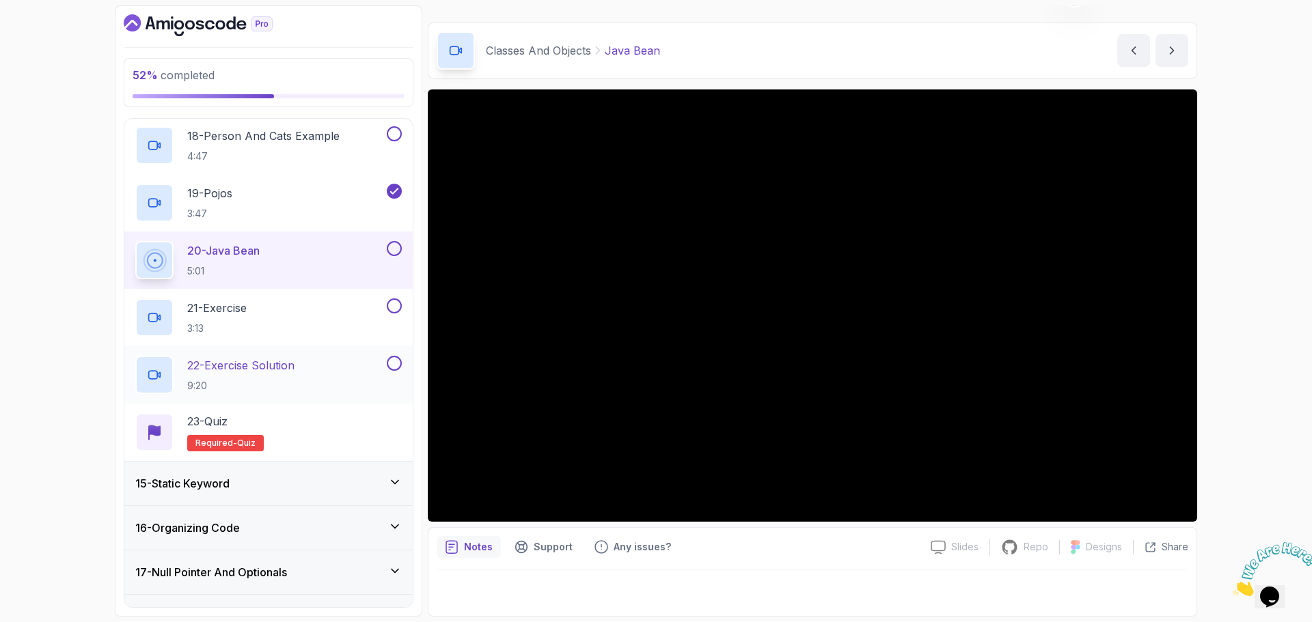
scroll to position [1674, 0]
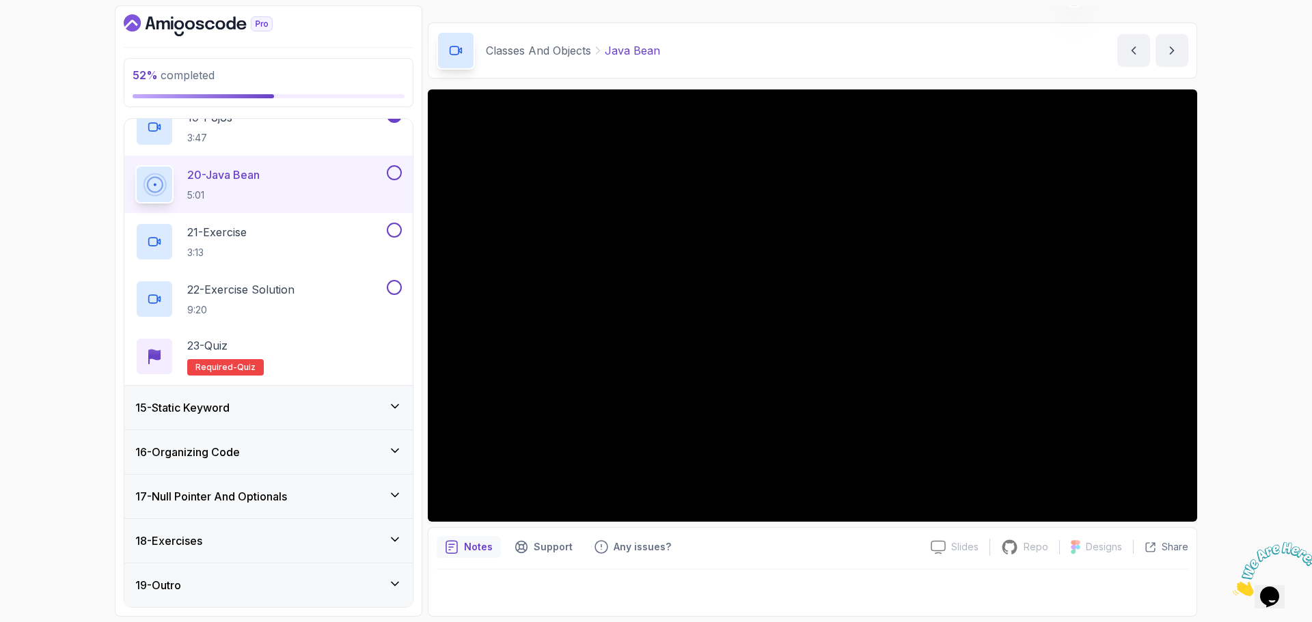
click at [363, 402] on div "15 - Static Keyword" at bounding box center [268, 408] width 266 height 16
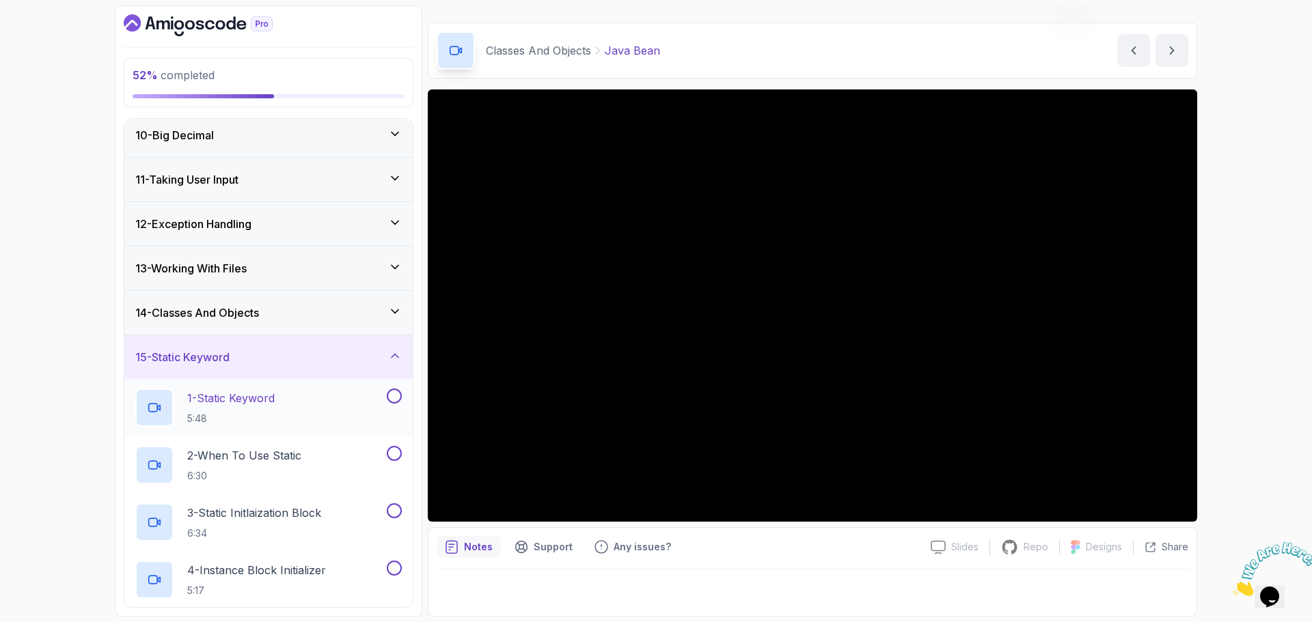
scroll to position [492, 0]
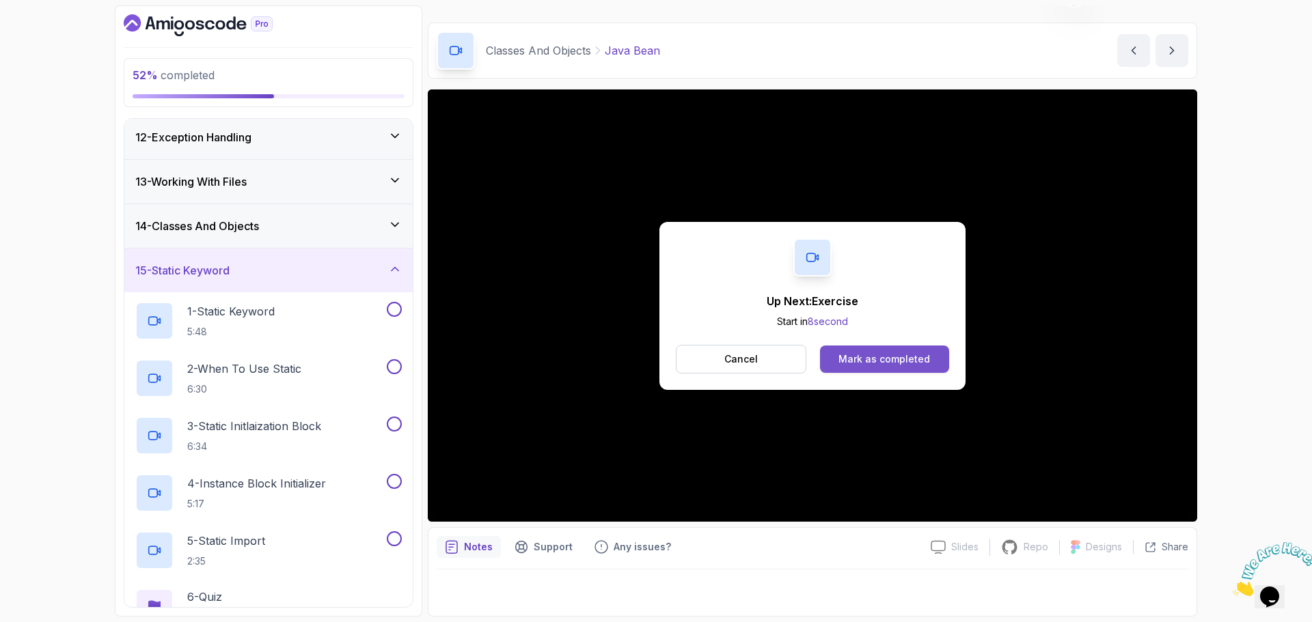
click at [914, 361] on div "Mark as completed" at bounding box center [884, 359] width 92 height 14
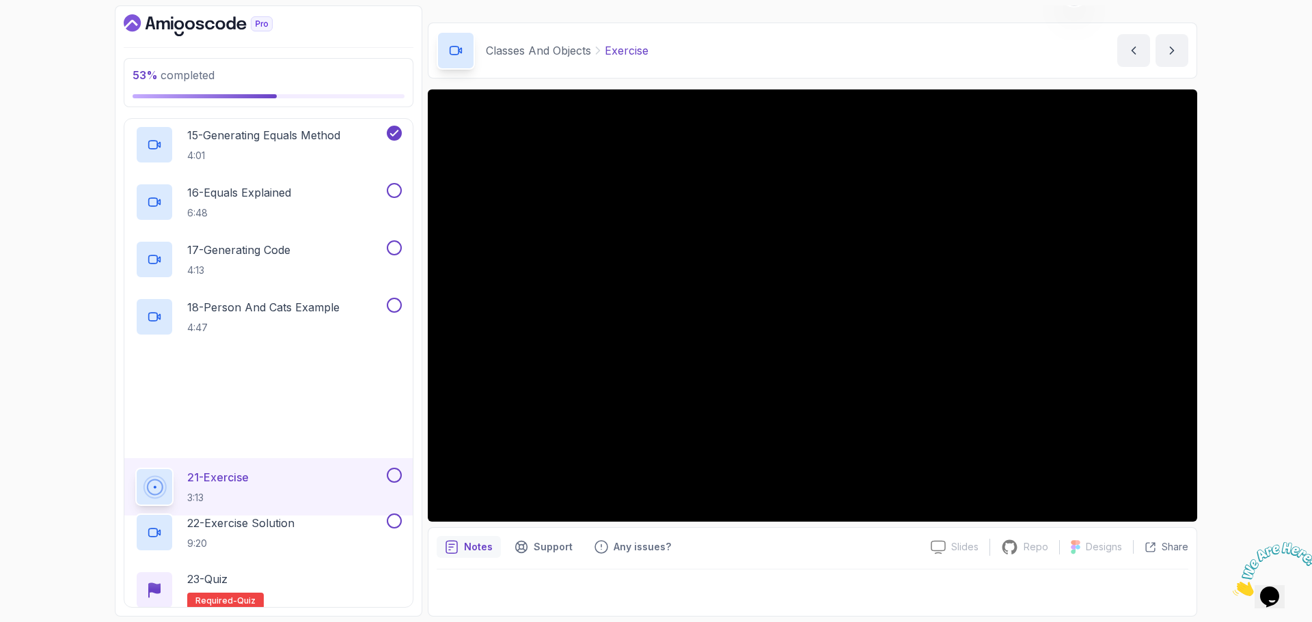
scroll to position [1674, 0]
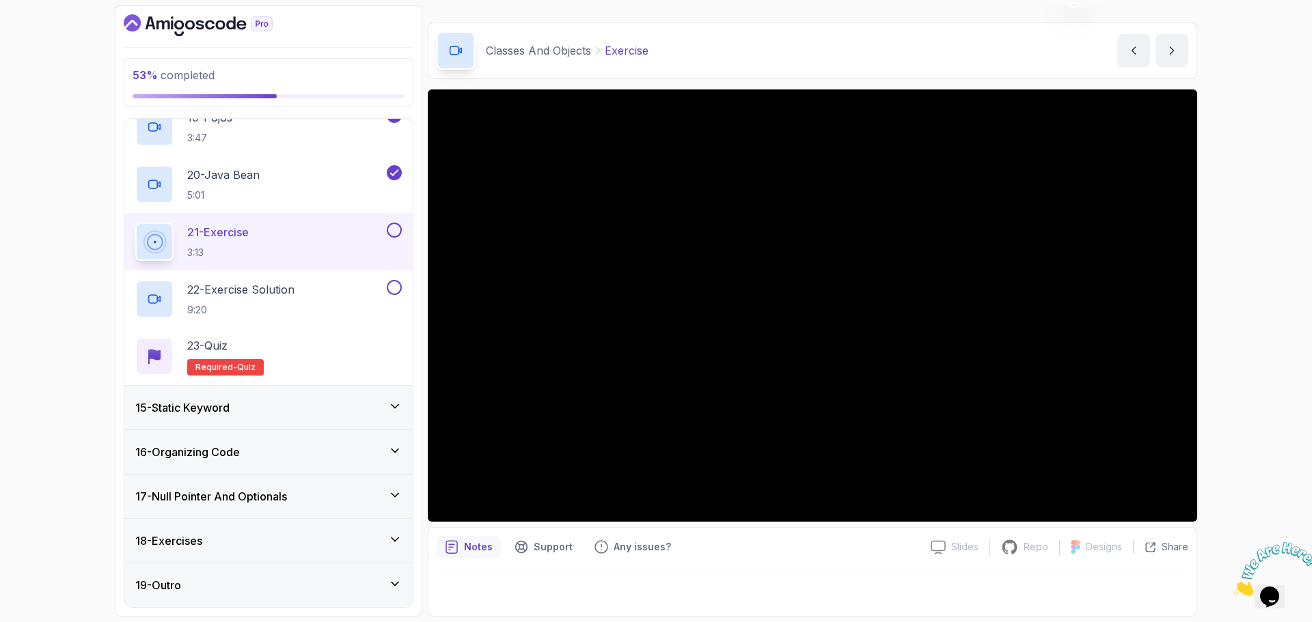
click at [239, 413] on div "15 - Static Keyword" at bounding box center [268, 408] width 266 height 16
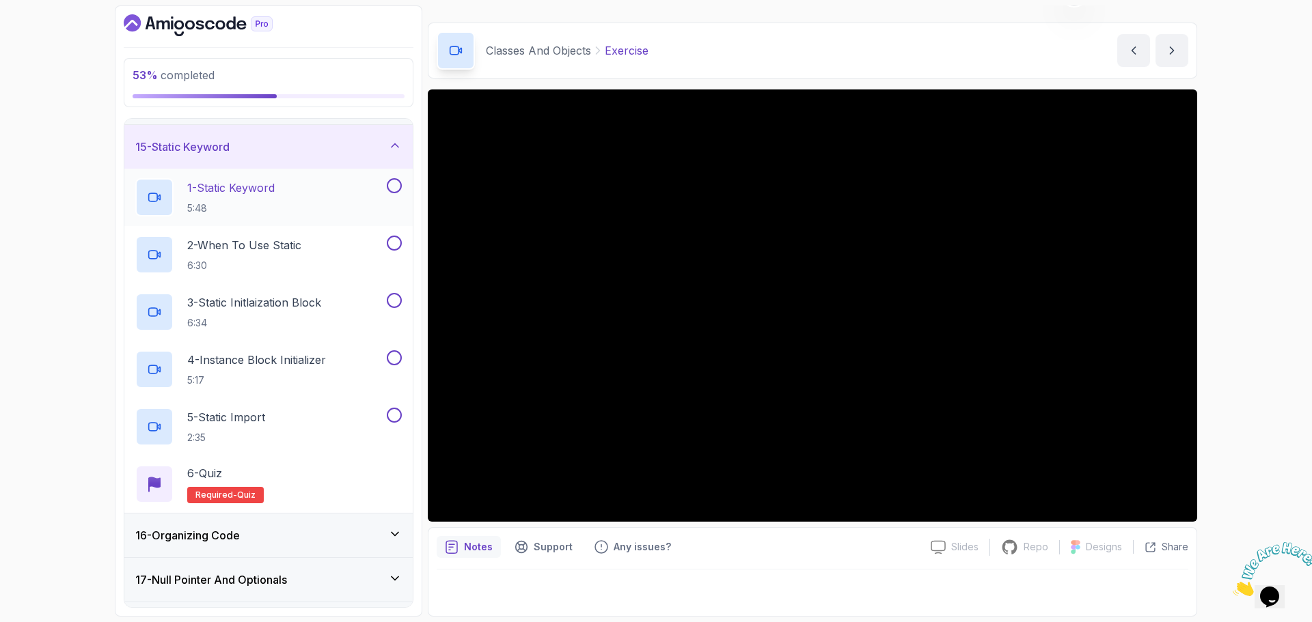
scroll to position [697, 0]
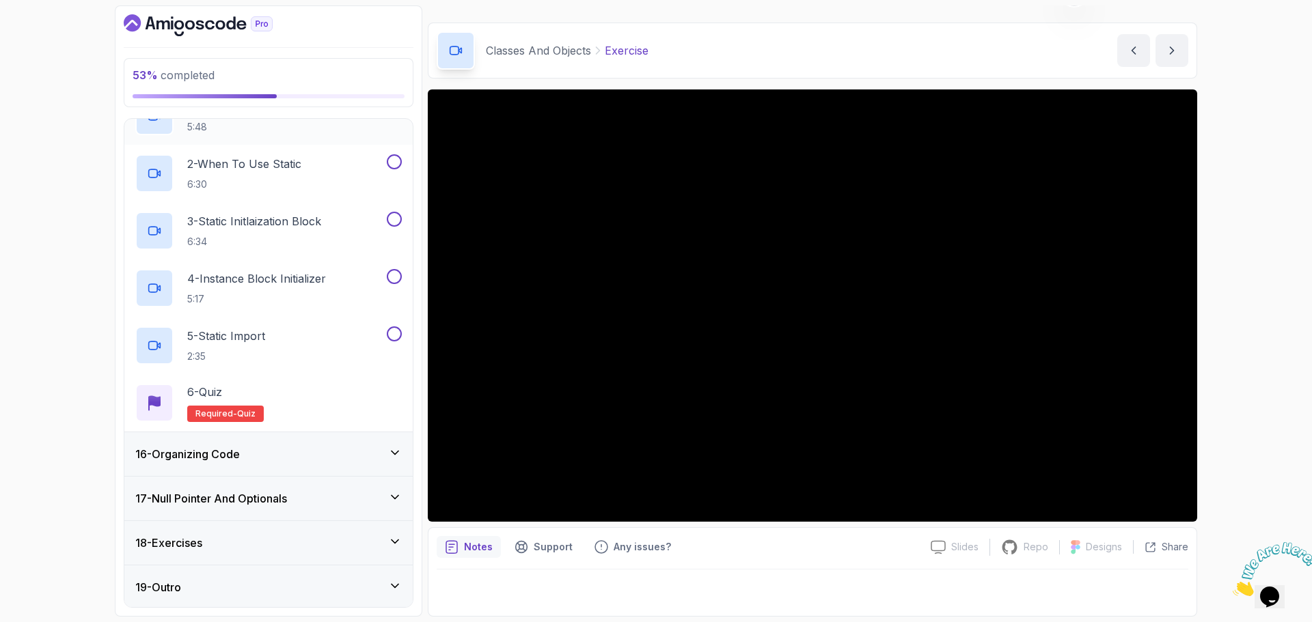
click at [263, 450] on div "16 - Organizing Code" at bounding box center [268, 454] width 266 height 16
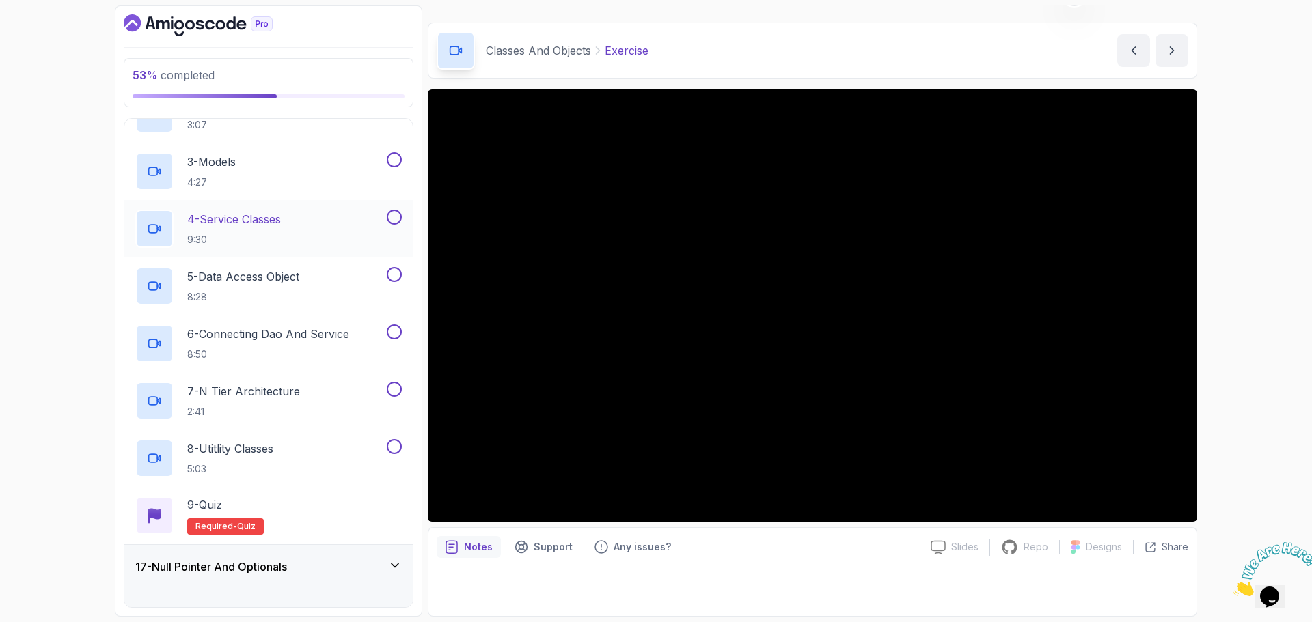
scroll to position [833, 0]
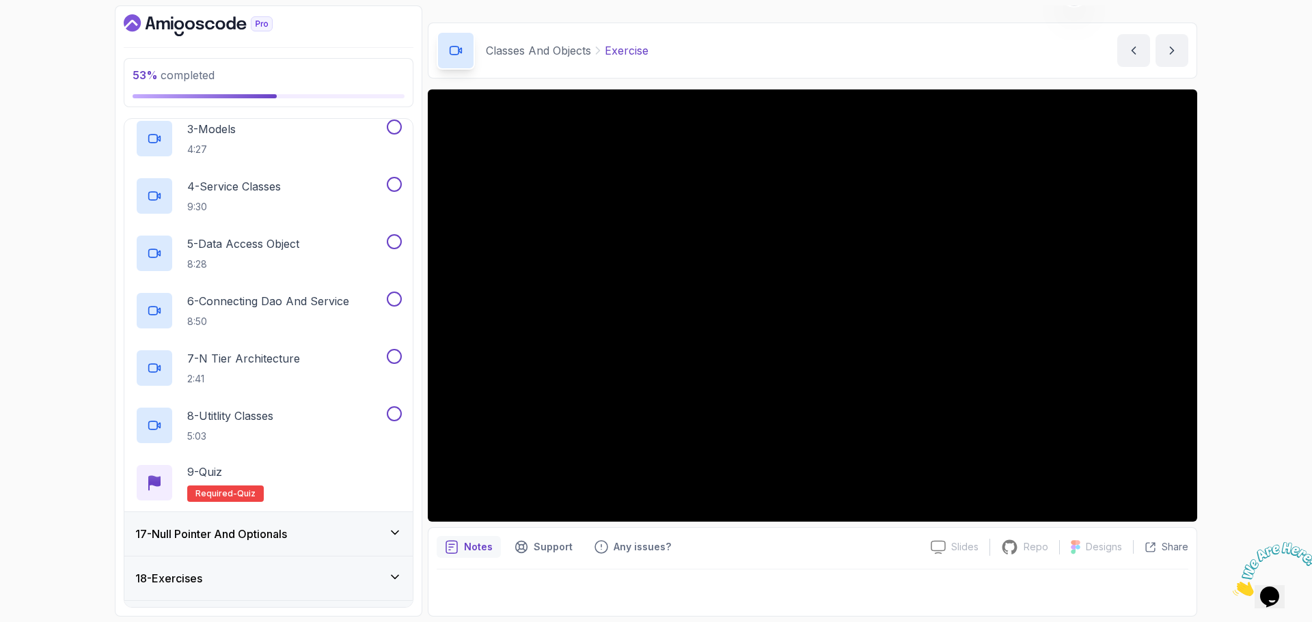
click at [264, 529] on h3 "17 - Null Pointer And Optionals" at bounding box center [211, 534] width 152 height 16
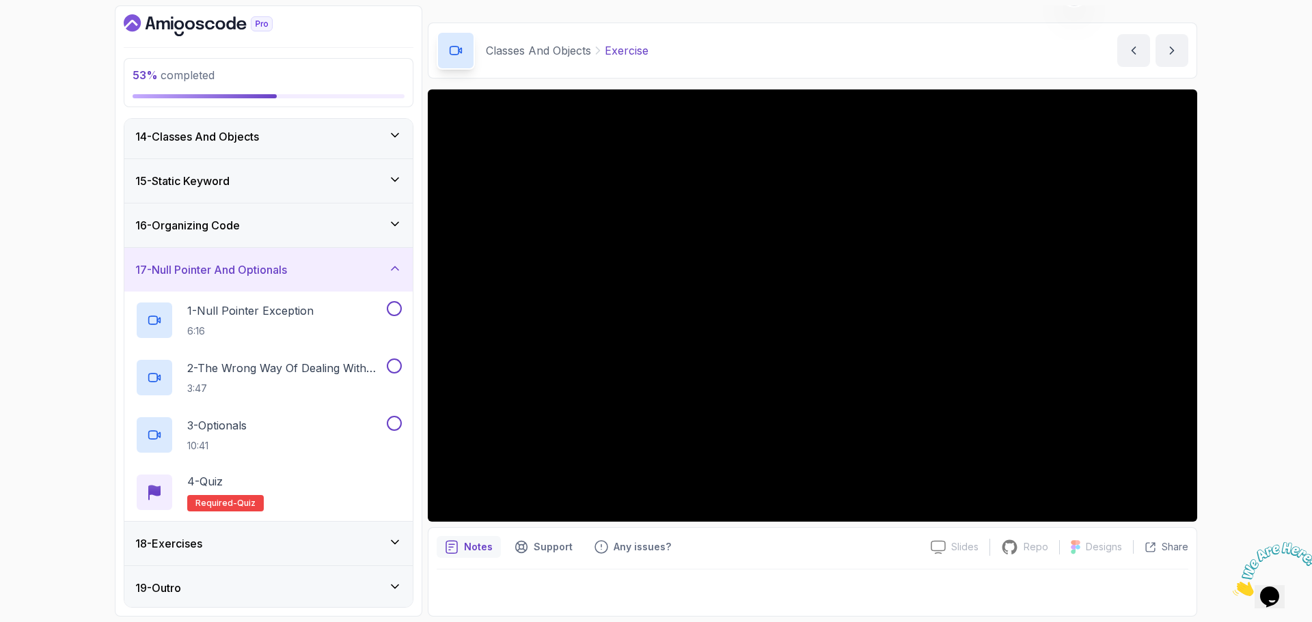
scroll to position [584, 0]
click at [277, 225] on div "16 - Organizing Code" at bounding box center [268, 223] width 266 height 16
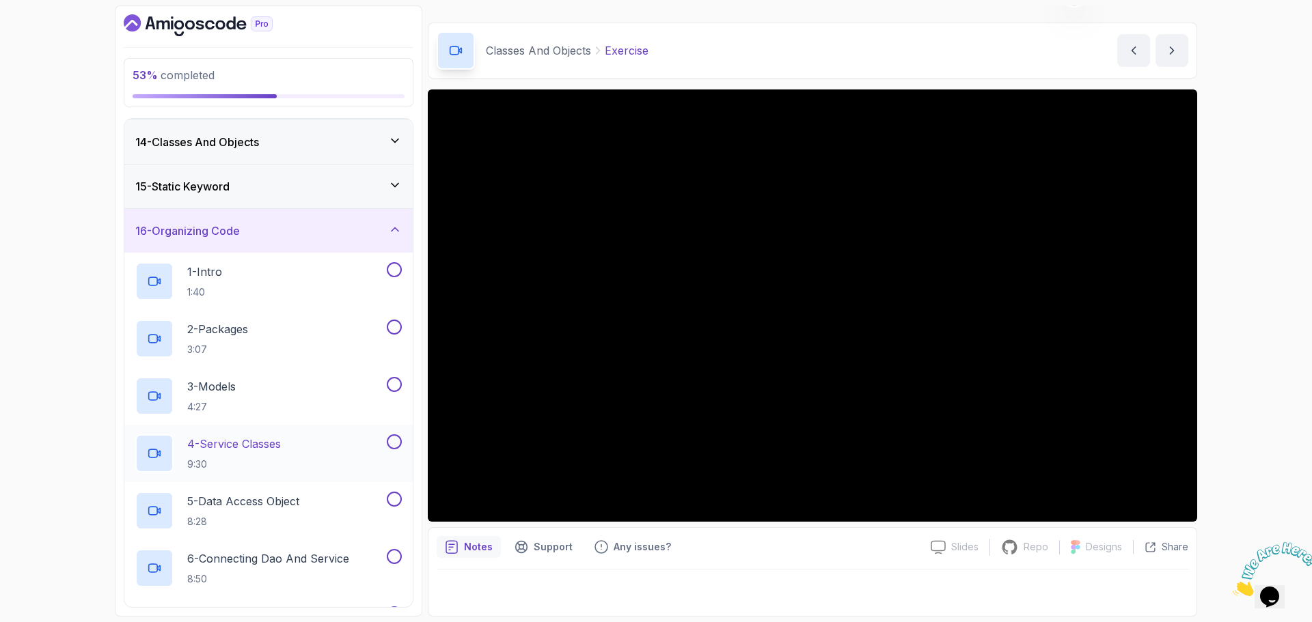
scroll to position [516, 0]
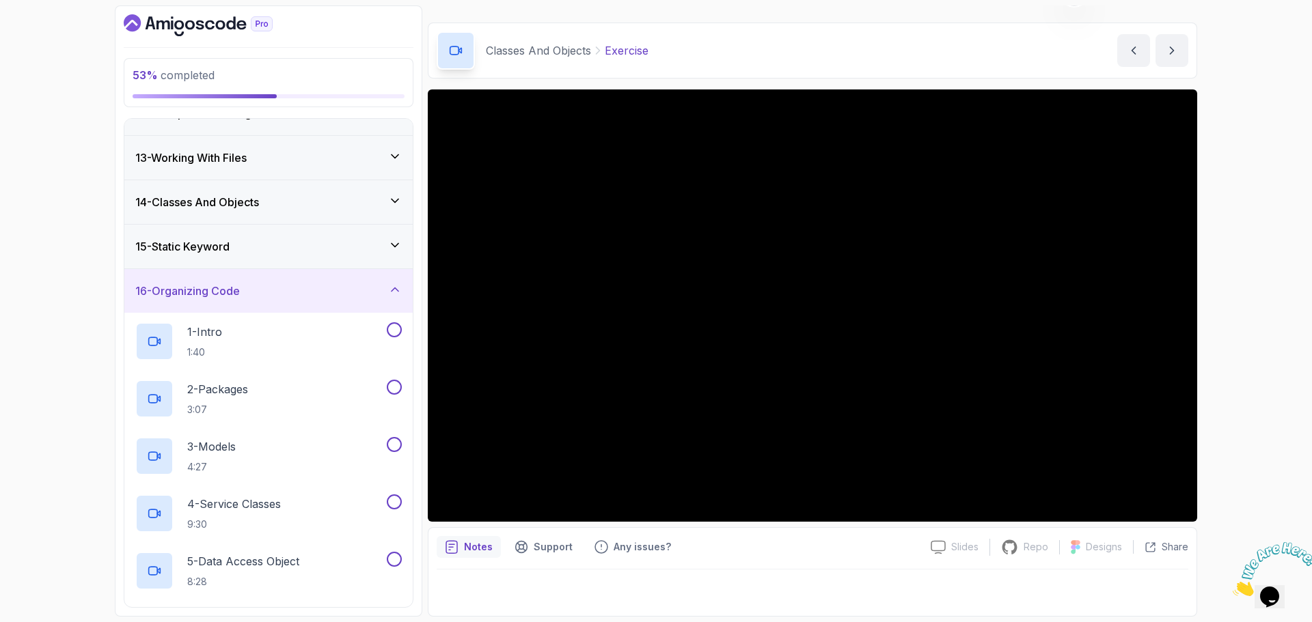
click at [266, 289] on div "16 - Organizing Code" at bounding box center [268, 291] width 266 height 16
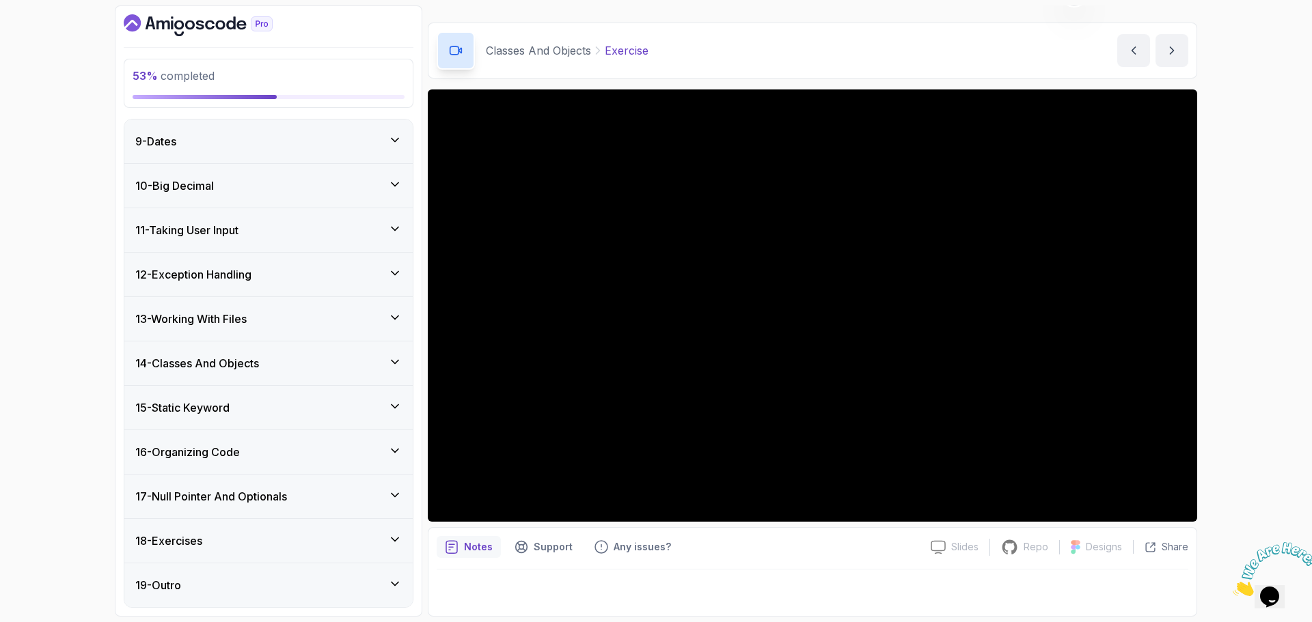
scroll to position [355, 0]
click at [274, 404] on div "15 - Static Keyword" at bounding box center [268, 408] width 266 height 16
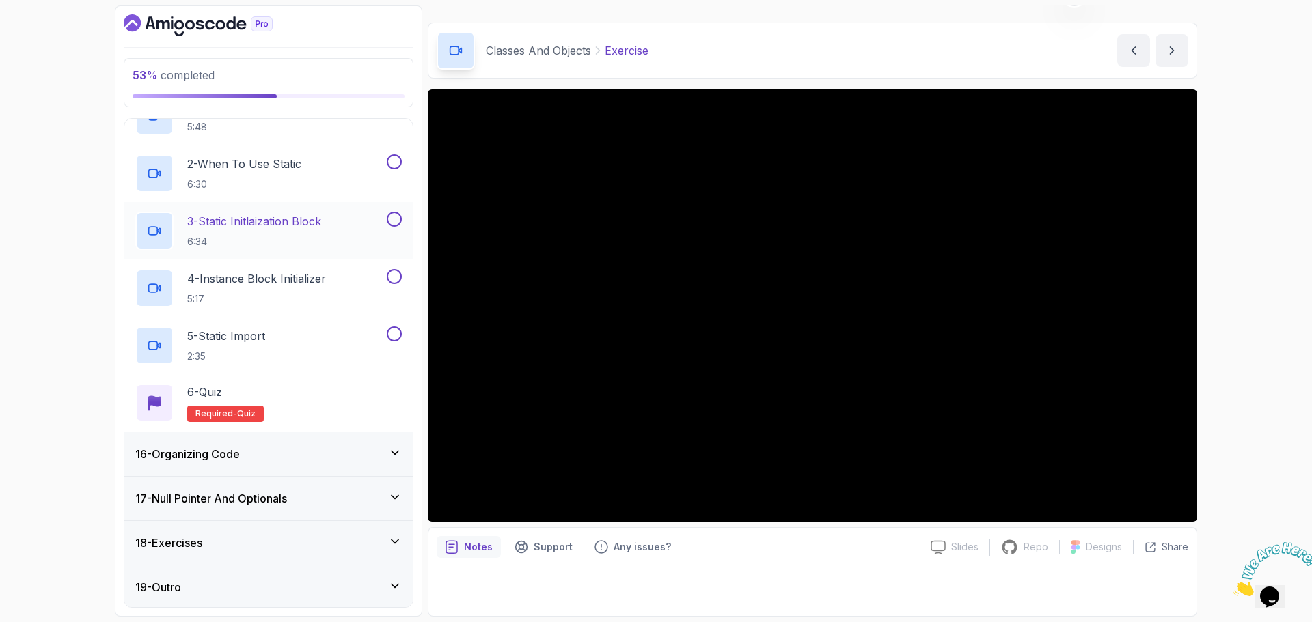
click at [284, 455] on div "16 - Organizing Code" at bounding box center [268, 454] width 266 height 16
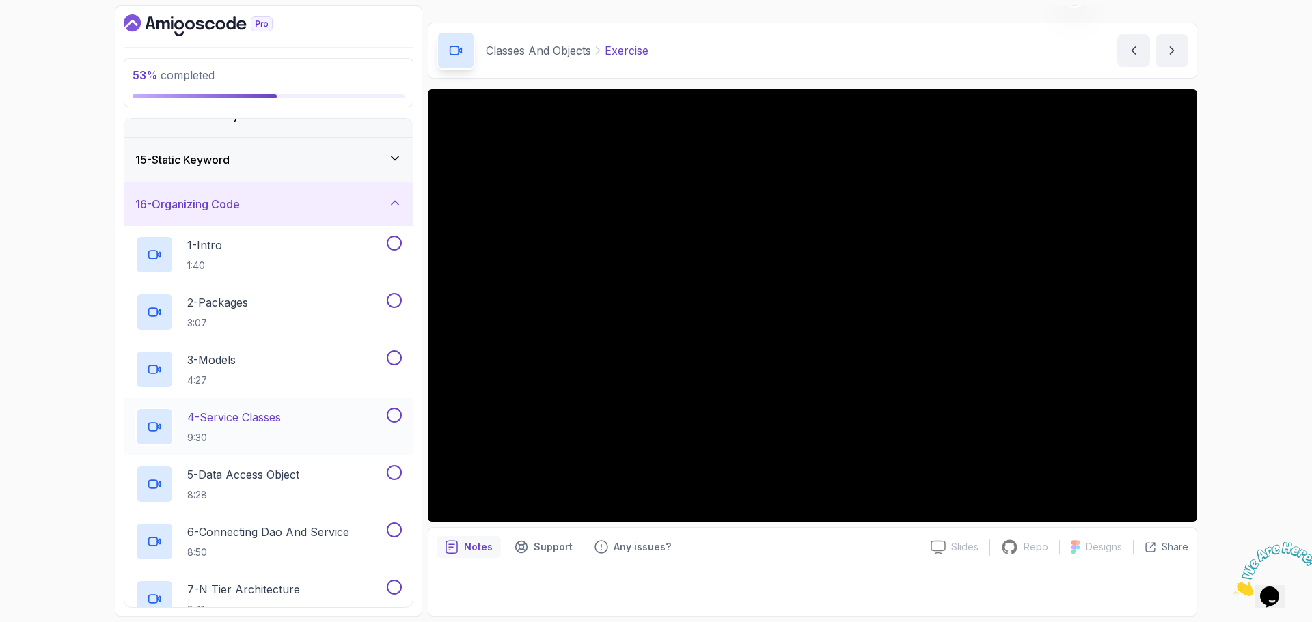
scroll to position [529, 0]
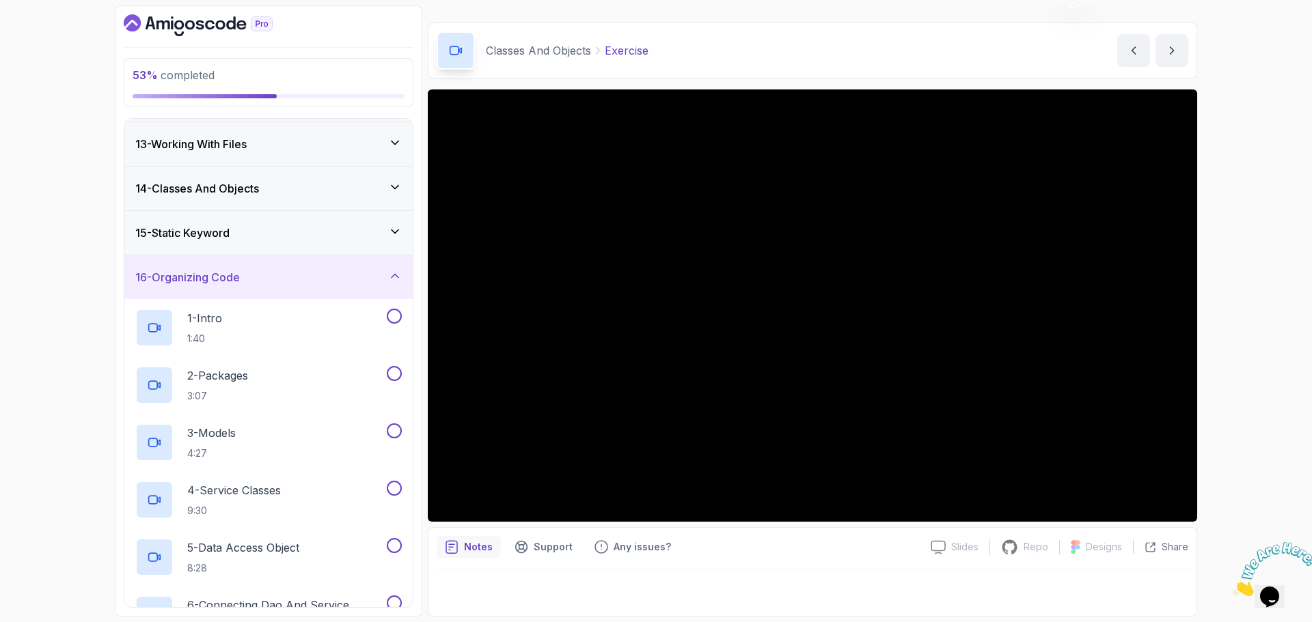
click at [342, 282] on div "16 - Organizing Code" at bounding box center [268, 277] width 266 height 16
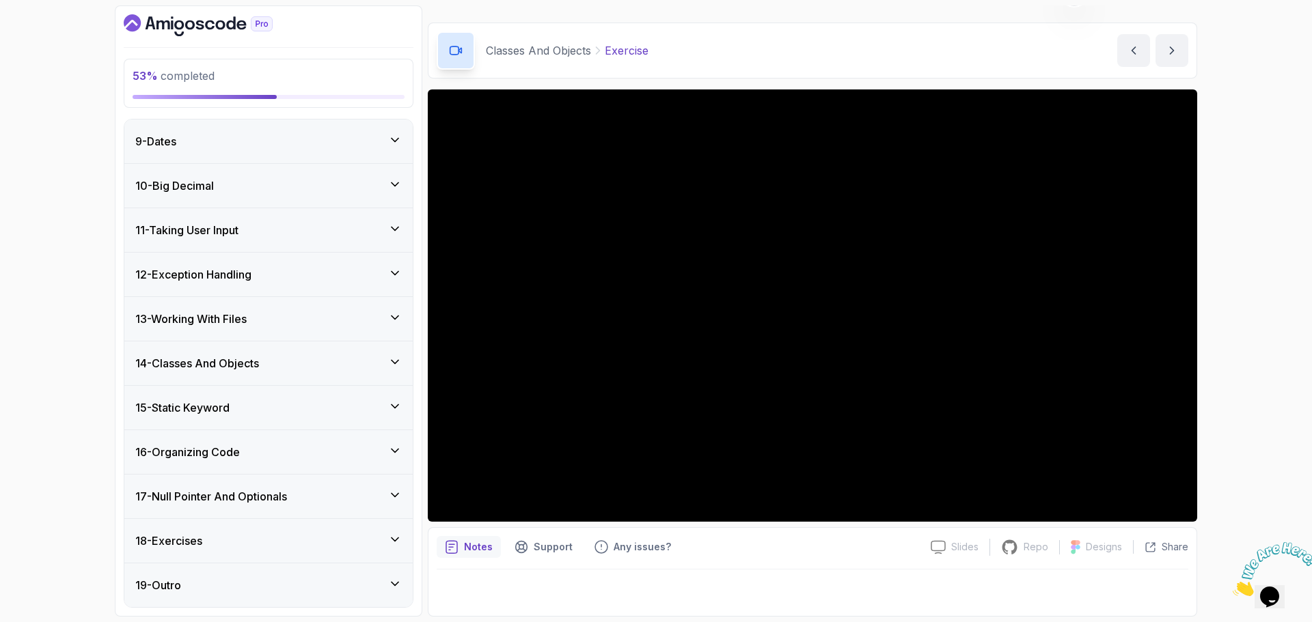
scroll to position [355, 0]
